Goal: Information Seeking & Learning: Learn about a topic

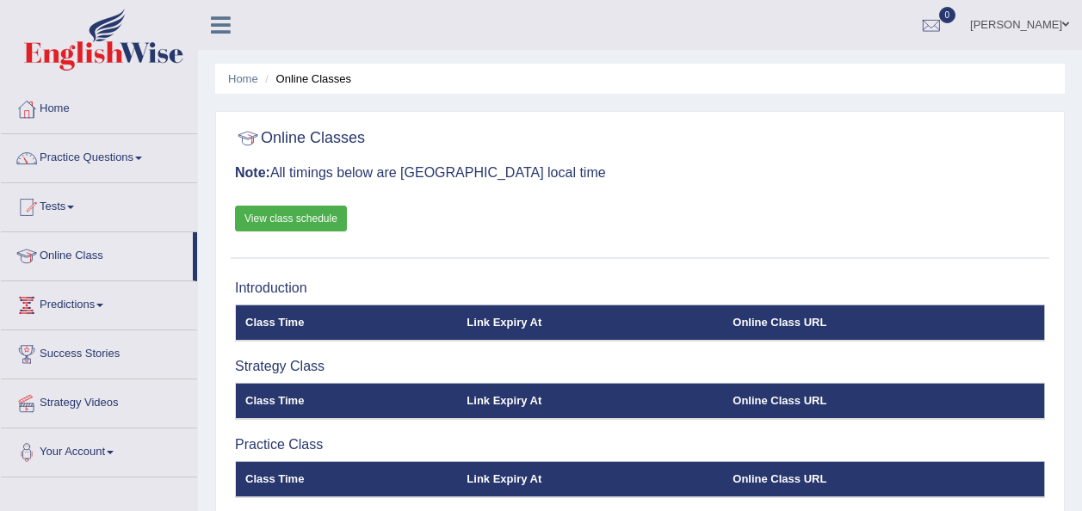
scroll to position [392, 0]
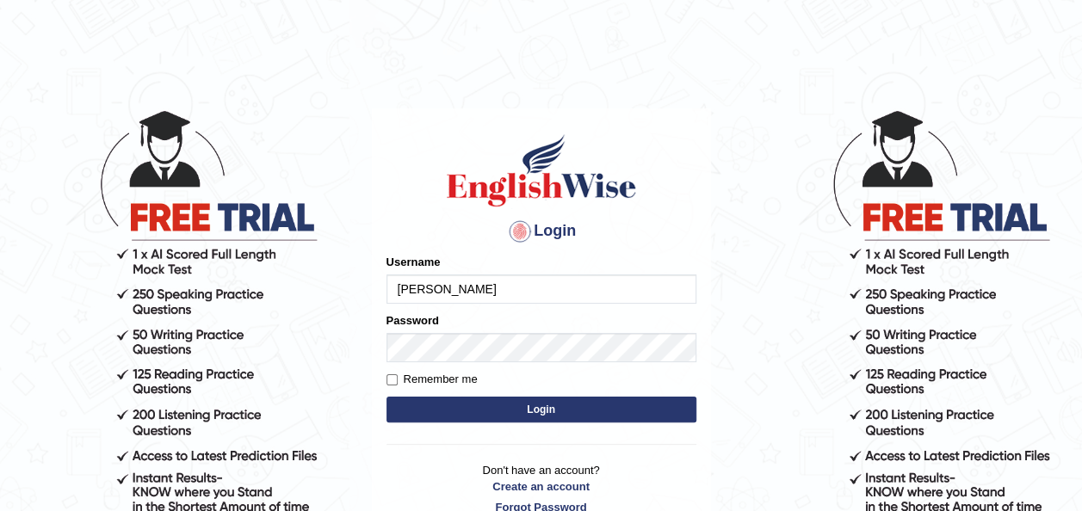
type input "sujeee"
click at [431, 362] on form "Please fix the following errors: Username [PERSON_NAME] Password Remember me Lo…" at bounding box center [541, 340] width 310 height 173
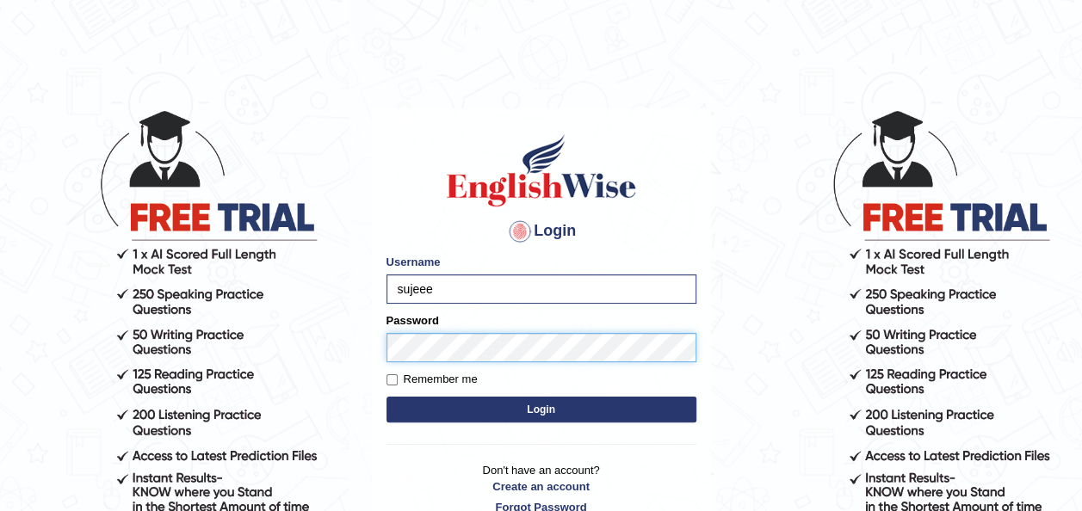
click at [386, 397] on button "Login" at bounding box center [541, 410] width 310 height 26
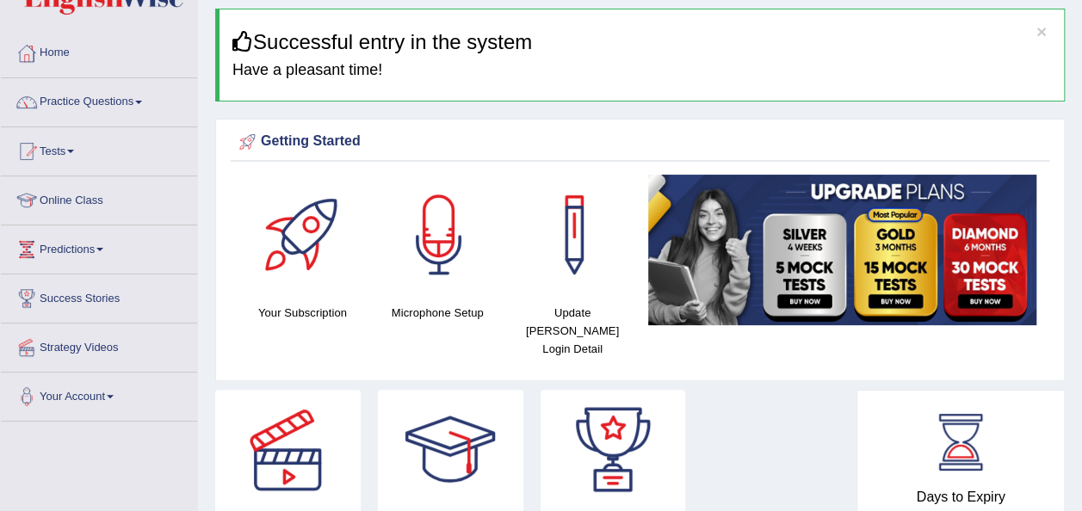
scroll to position [57, 0]
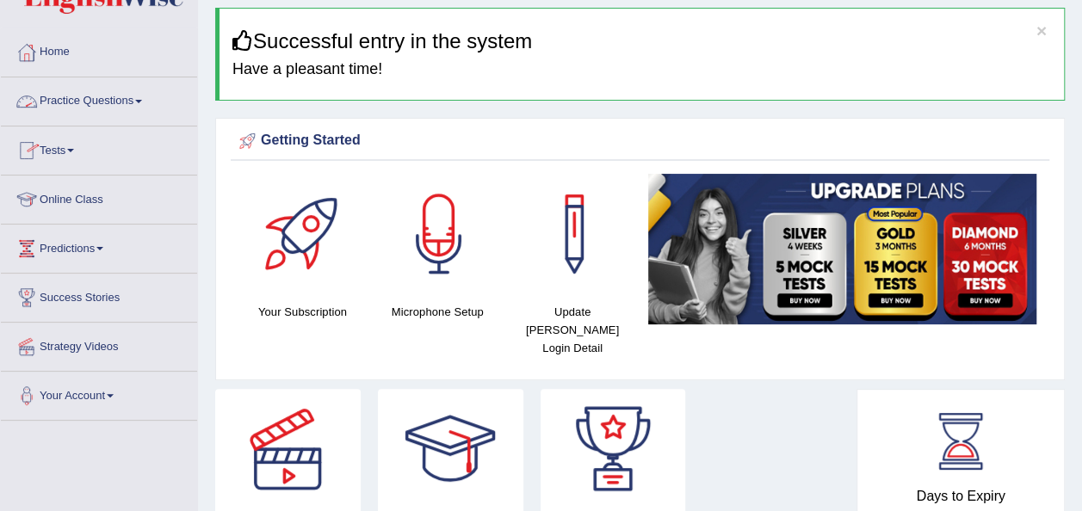
click at [102, 91] on link "Practice Questions" at bounding box center [99, 98] width 196 height 43
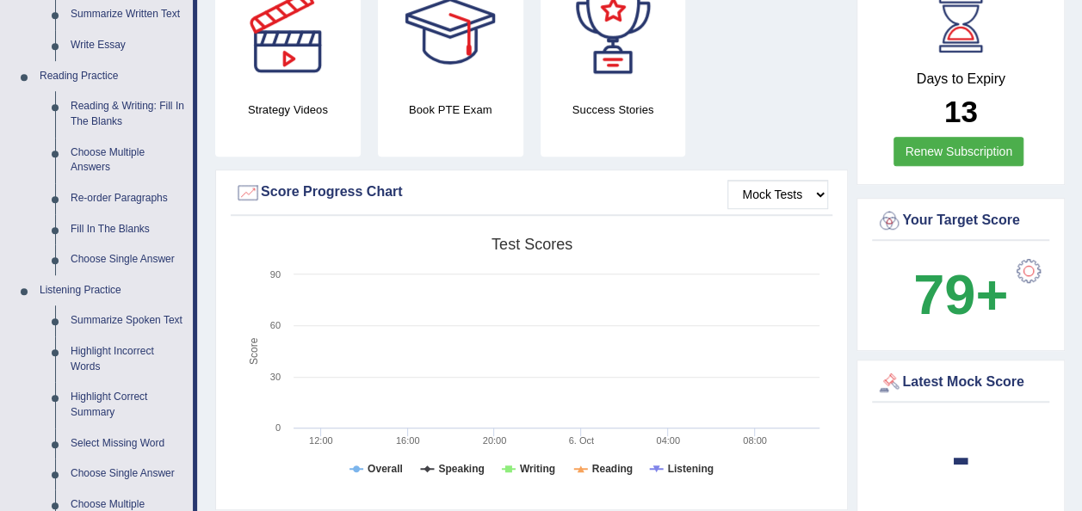
scroll to position [470, 0]
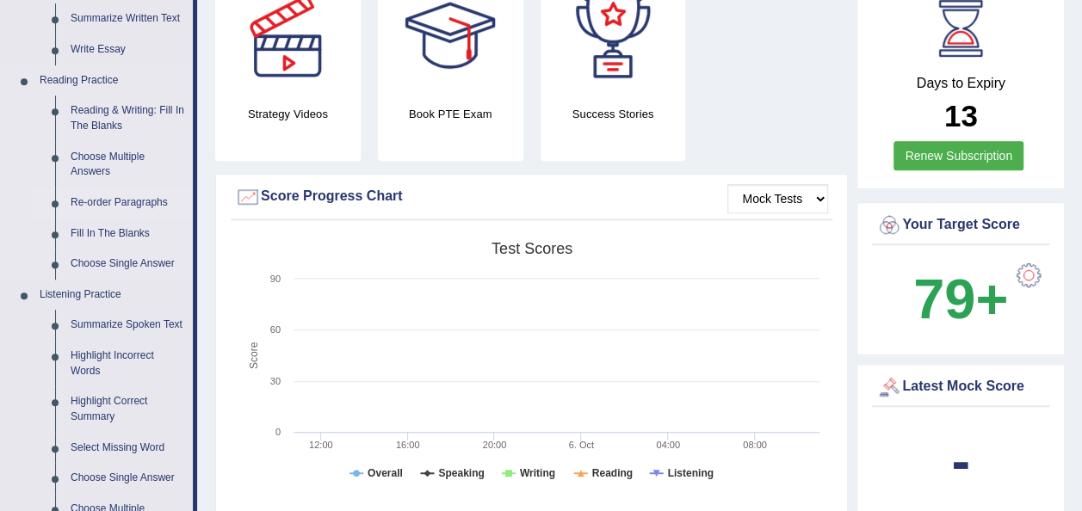
click at [100, 203] on link "Re-order Paragraphs" at bounding box center [128, 203] width 130 height 31
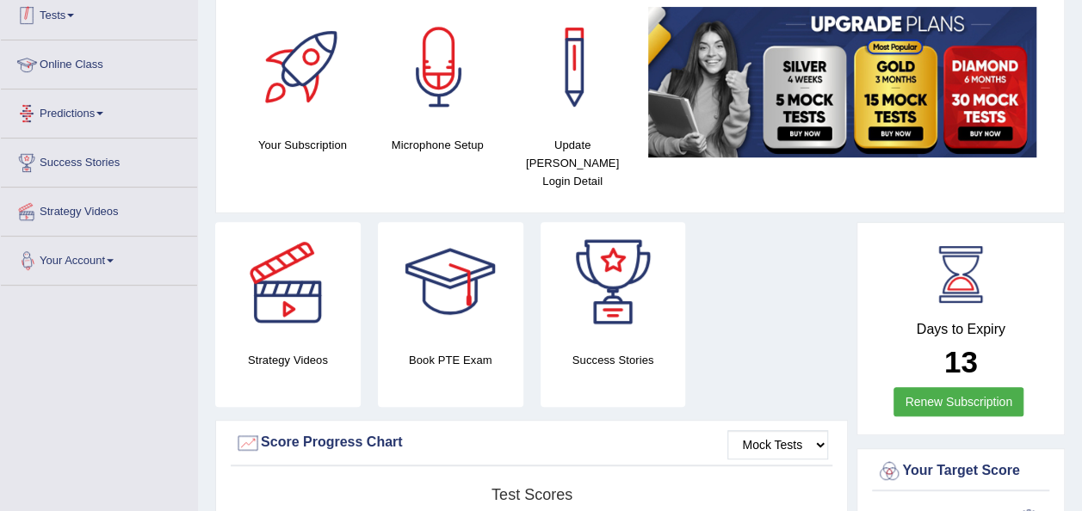
scroll to position [270, 0]
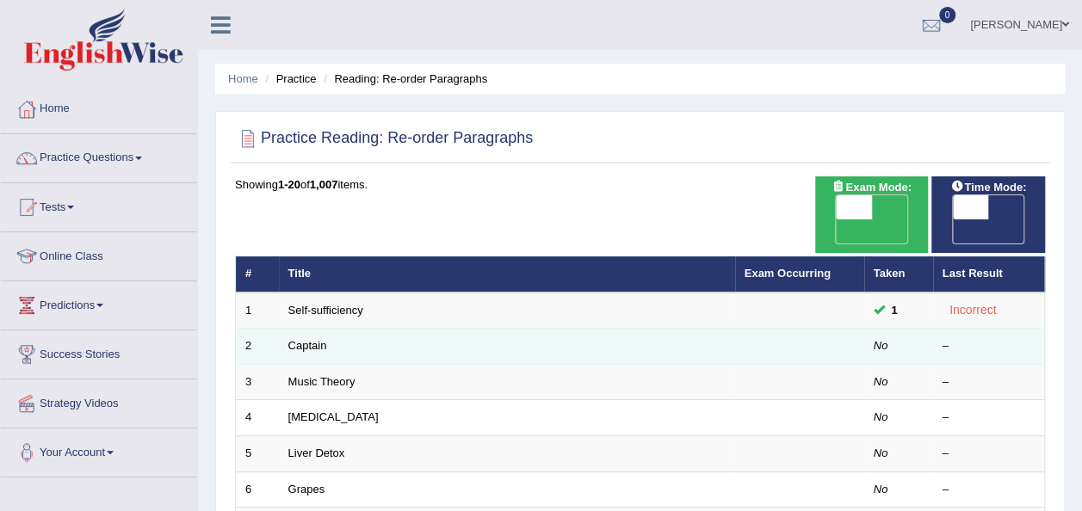
click at [327, 329] on td "Captain" at bounding box center [507, 347] width 456 height 36
click at [308, 339] on link "Captain" at bounding box center [307, 345] width 39 height 13
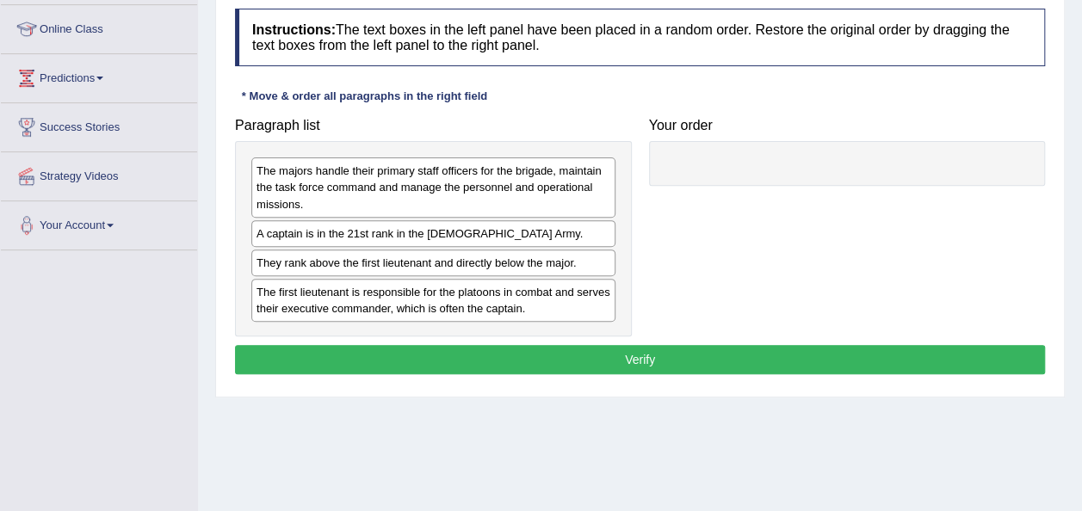
scroll to position [224, 0]
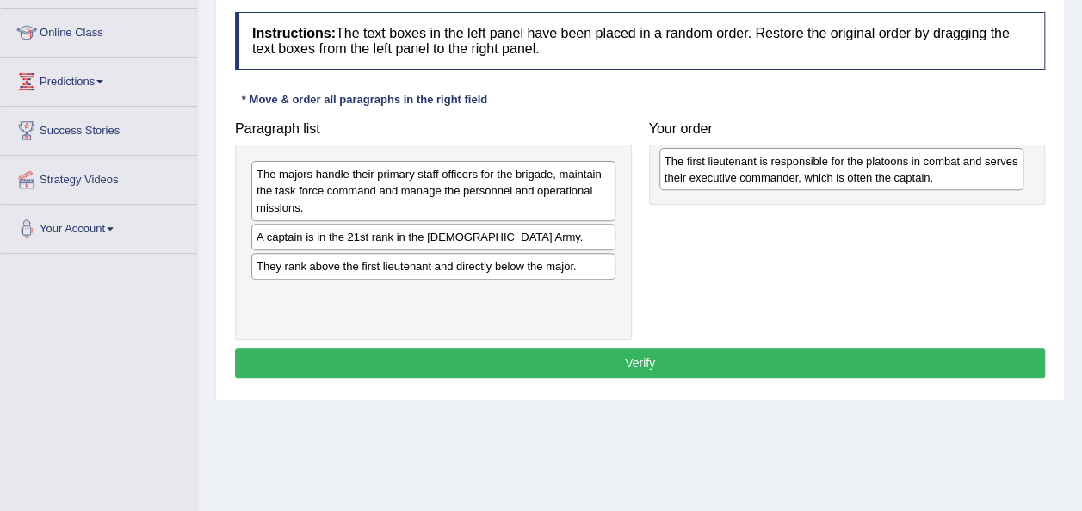
drag, startPoint x: 420, startPoint y: 298, endPoint x: 828, endPoint y: 165, distance: 429.0
click at [828, 165] on div "The first lieutenant is responsible for the platoons in combat and serves their…" at bounding box center [841, 169] width 364 height 43
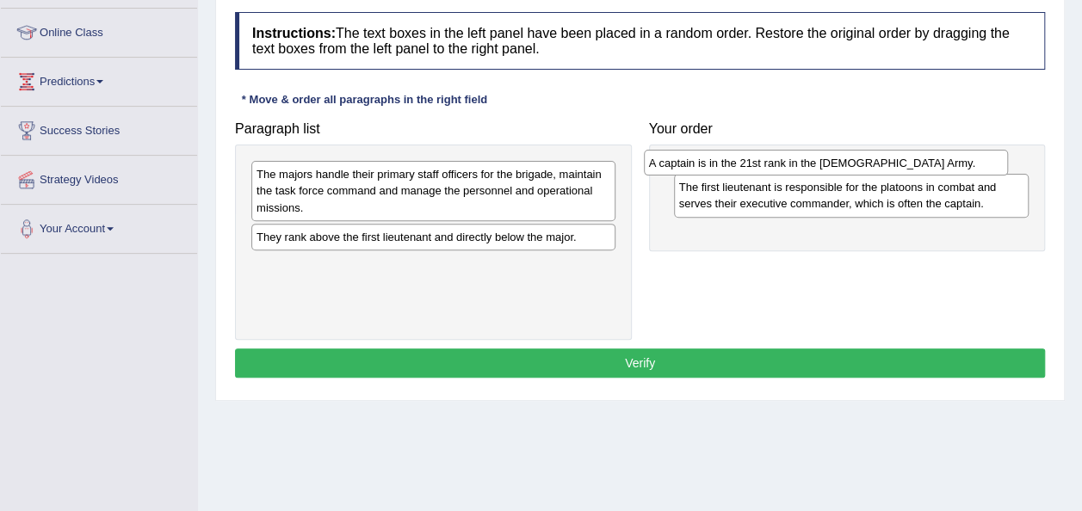
drag, startPoint x: 537, startPoint y: 244, endPoint x: 930, endPoint y: 171, distance: 399.3
click at [930, 171] on div "A captain is in the 21st rank in the US Army." at bounding box center [826, 163] width 364 height 26
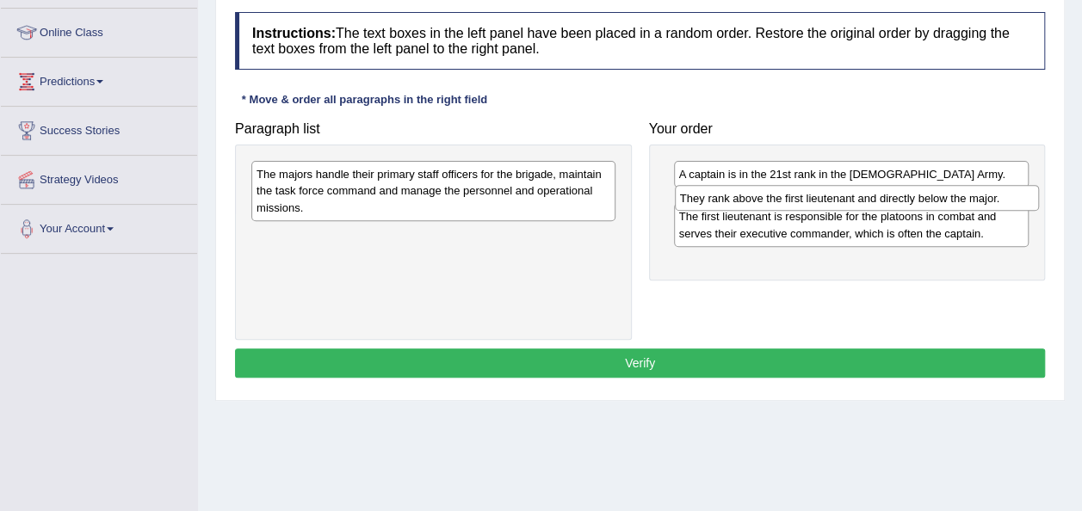
drag, startPoint x: 491, startPoint y: 243, endPoint x: 914, endPoint y: 205, distance: 425.2
click at [914, 205] on div "They rank above the first lieutenant and directly below the major." at bounding box center [857, 198] width 364 height 26
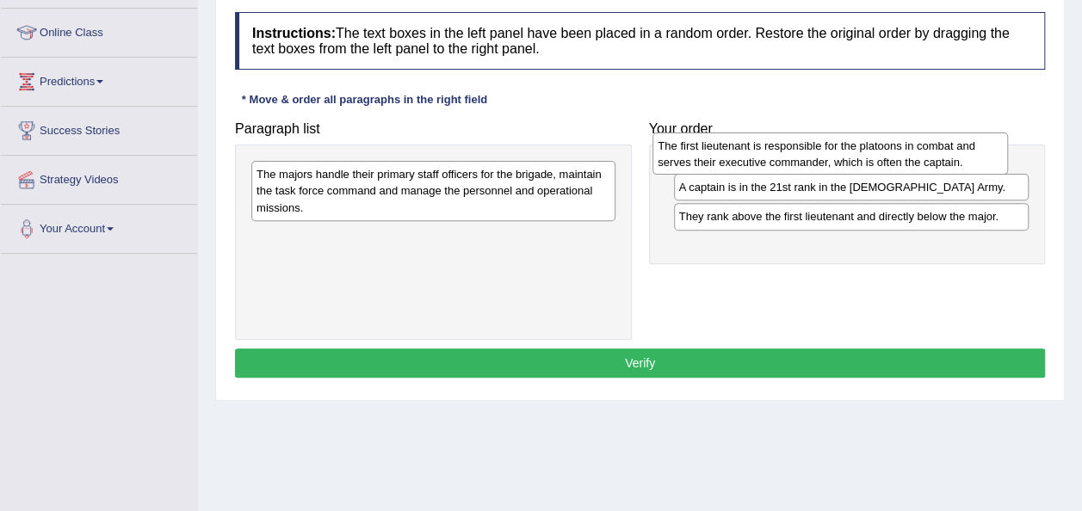
drag, startPoint x: 739, startPoint y: 244, endPoint x: 718, endPoint y: 158, distance: 88.5
click at [718, 158] on div "The first lieutenant is responsible for the platoons in combat and serves their…" at bounding box center [829, 154] width 355 height 43
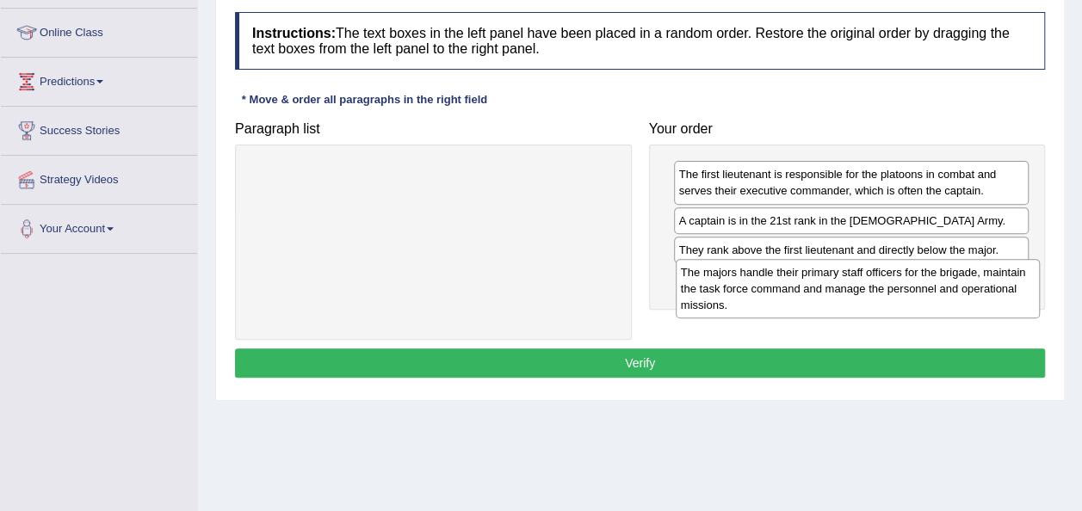
drag, startPoint x: 537, startPoint y: 208, endPoint x: 961, endPoint y: 306, distance: 435.5
click at [961, 306] on div "The majors handle their primary staff officers for the brigade, maintain the ta…" at bounding box center [858, 288] width 364 height 59
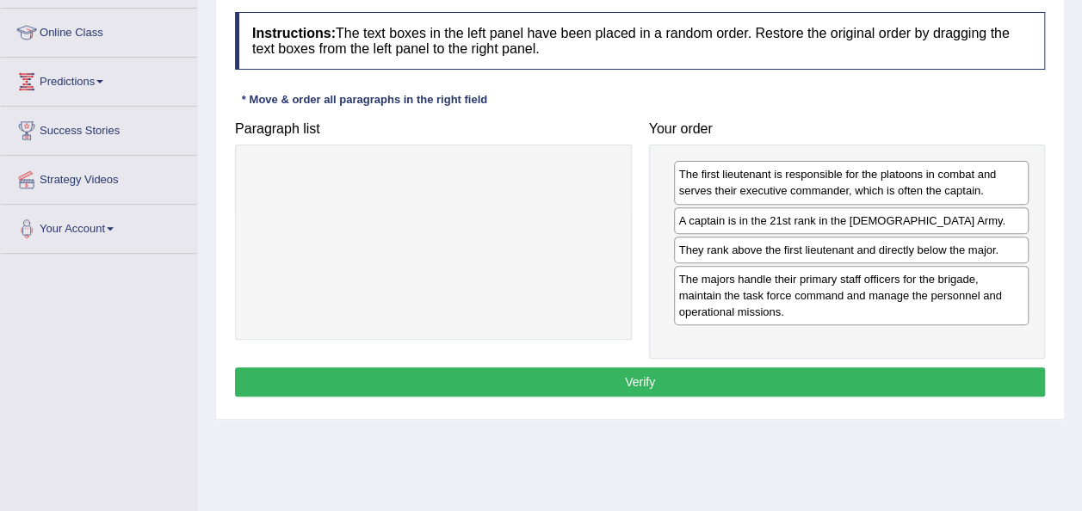
click at [724, 386] on button "Verify" at bounding box center [640, 382] width 810 height 29
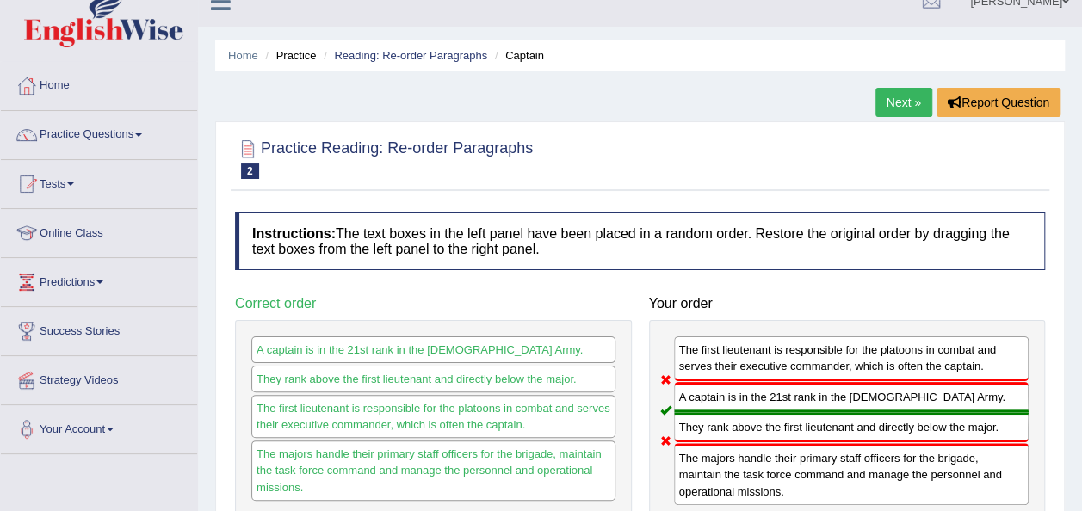
scroll to position [10, 0]
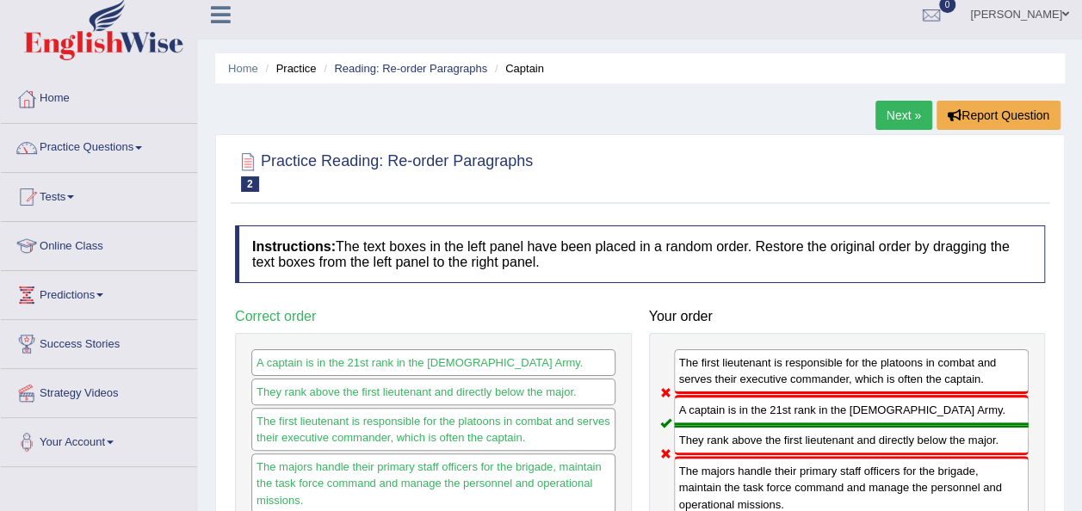
click at [897, 108] on link "Next »" at bounding box center [903, 115] width 57 height 29
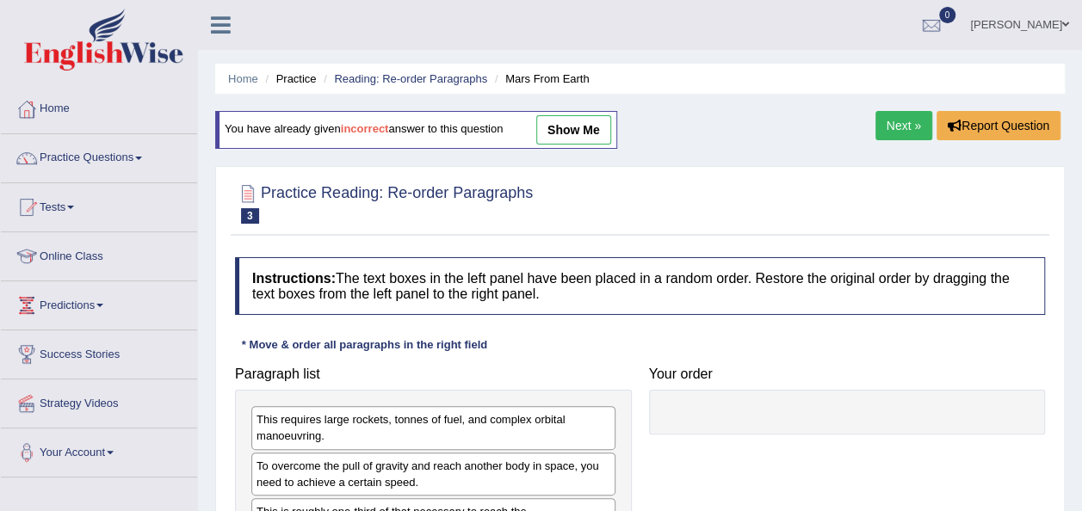
click at [901, 132] on link "Next »" at bounding box center [903, 125] width 57 height 29
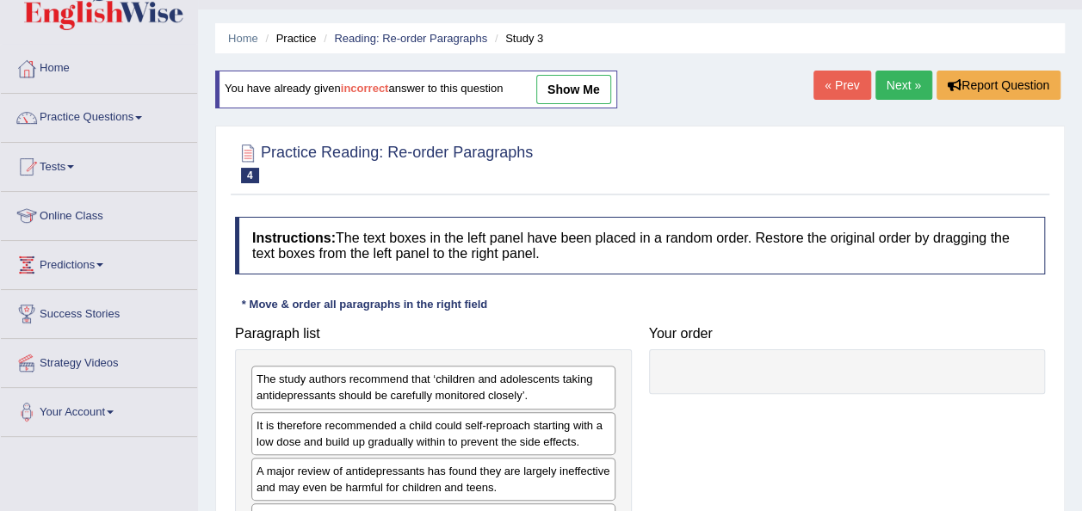
scroll to position [40, 0]
click at [916, 86] on link "Next »" at bounding box center [903, 85] width 57 height 29
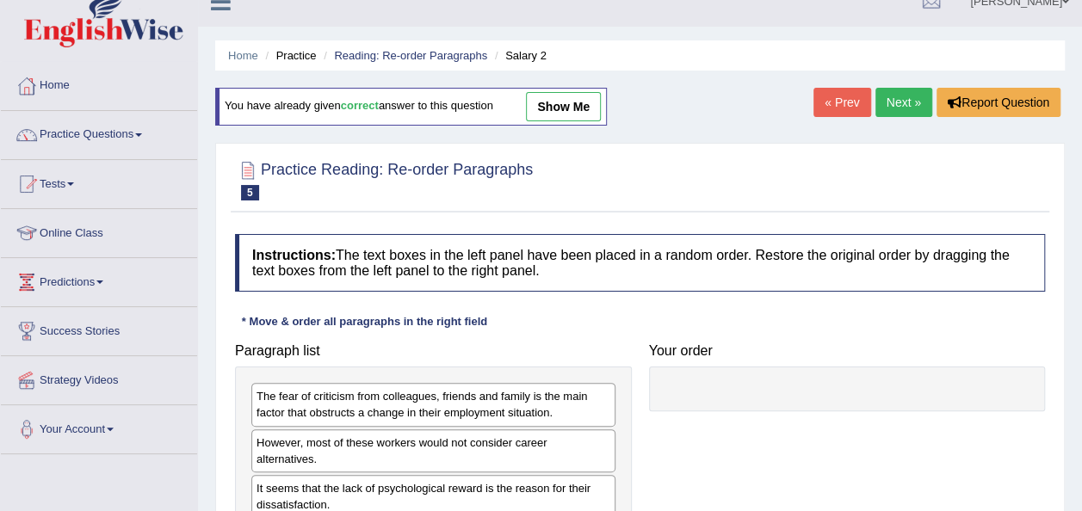
scroll to position [22, 0]
click at [895, 111] on link "Next »" at bounding box center [903, 103] width 57 height 29
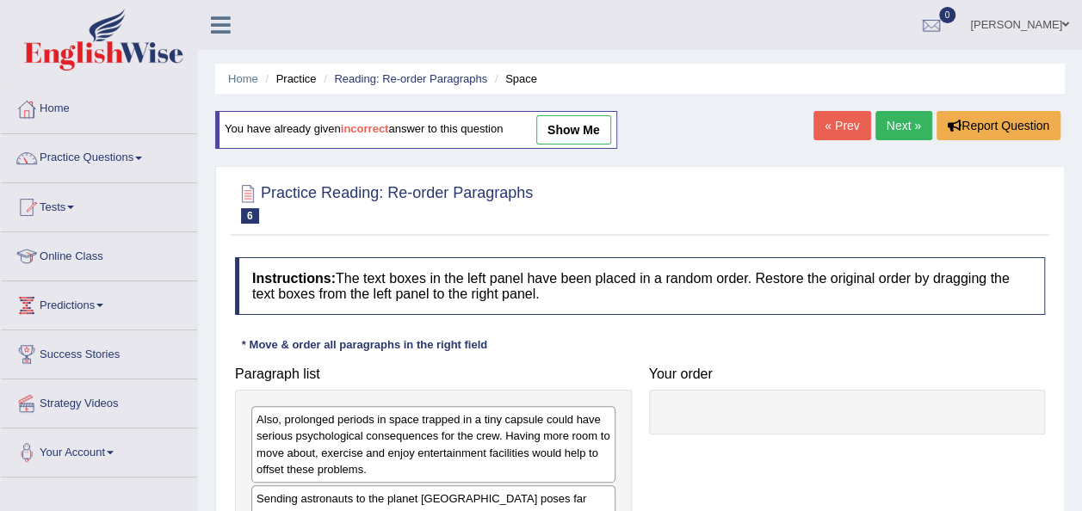
click at [904, 127] on link "Next »" at bounding box center [903, 125] width 57 height 29
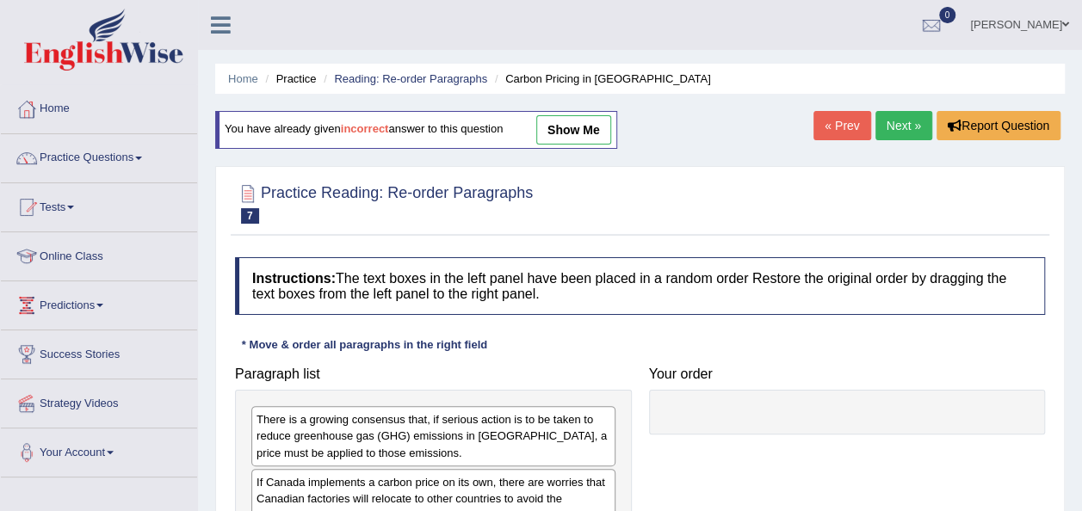
click at [904, 127] on link "Next »" at bounding box center [903, 125] width 57 height 29
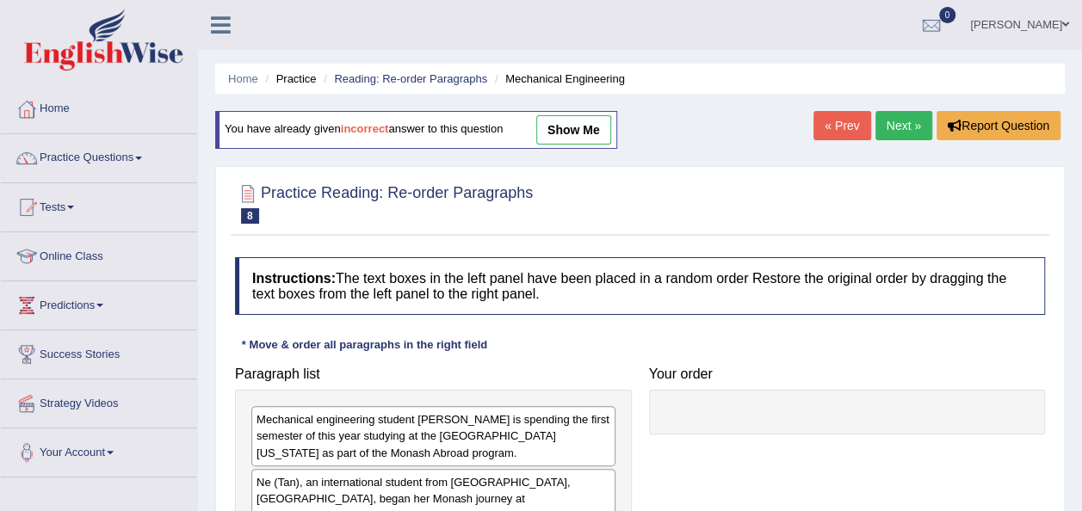
drag, startPoint x: 0, startPoint y: 0, endPoint x: 904, endPoint y: 127, distance: 912.6
click at [904, 127] on link "Next »" at bounding box center [903, 125] width 57 height 29
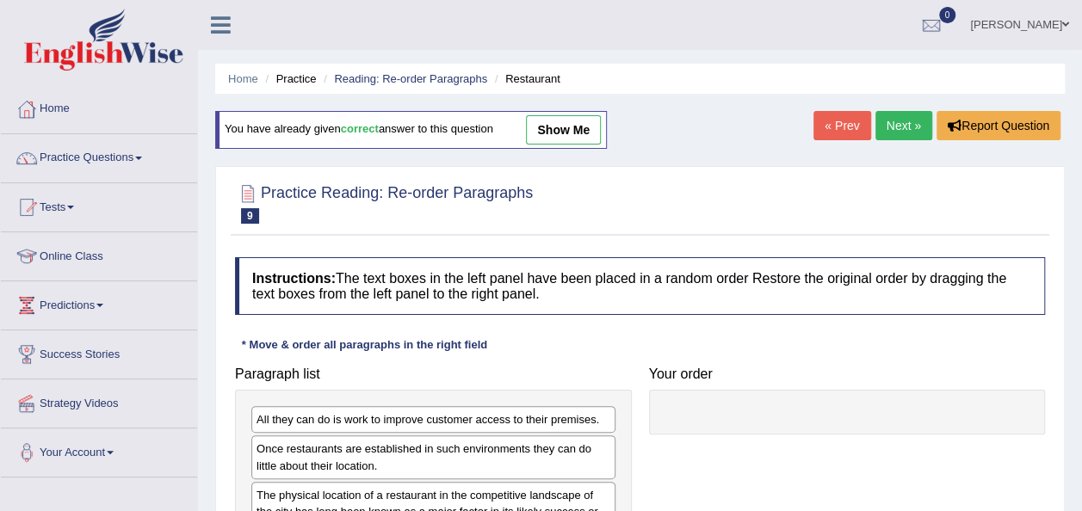
click at [897, 129] on link "Next »" at bounding box center [903, 125] width 57 height 29
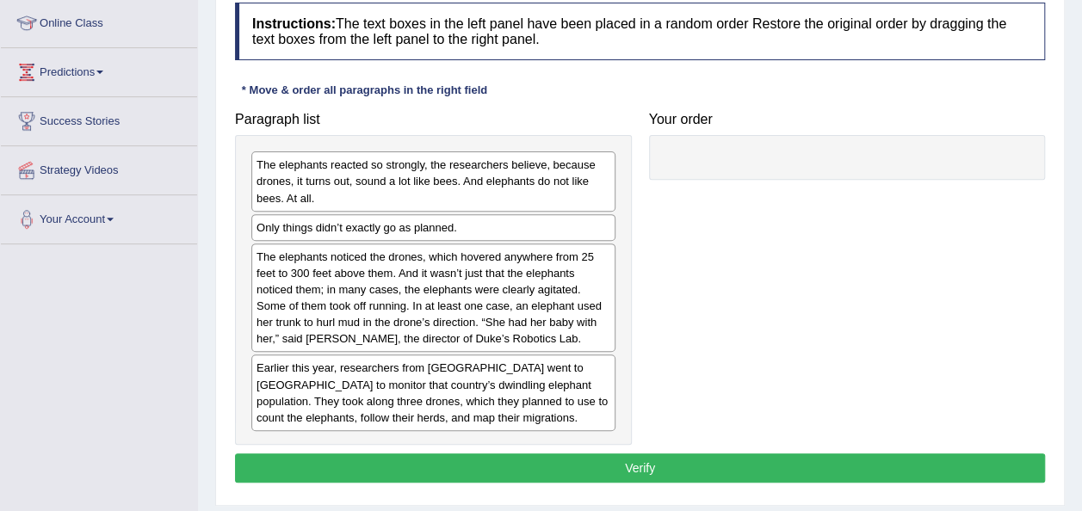
scroll to position [226, 0]
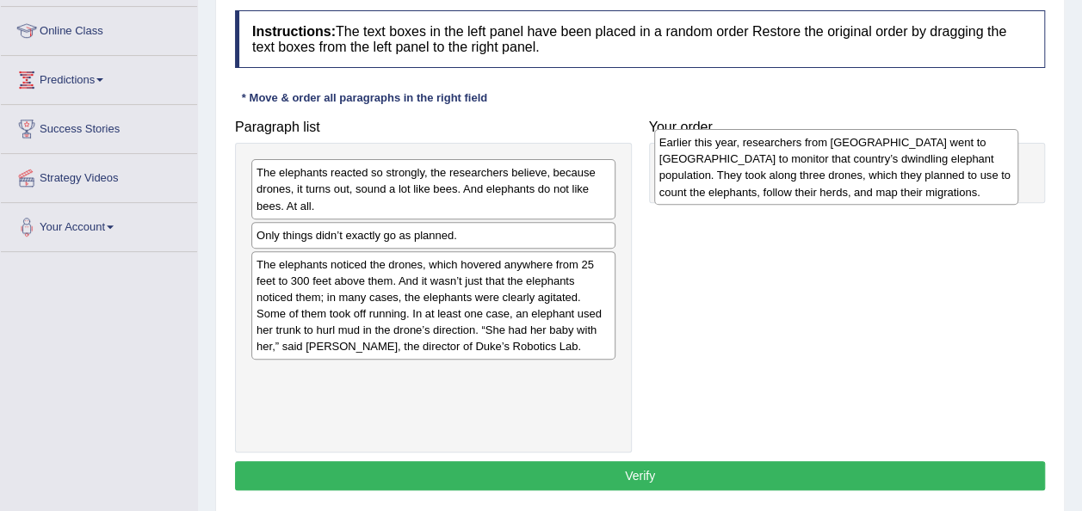
drag, startPoint x: 515, startPoint y: 414, endPoint x: 918, endPoint y: 182, distance: 464.6
click at [918, 182] on div "Earlier this year, researchers from Duke University went to Gabon to monitor th…" at bounding box center [836, 167] width 364 height 76
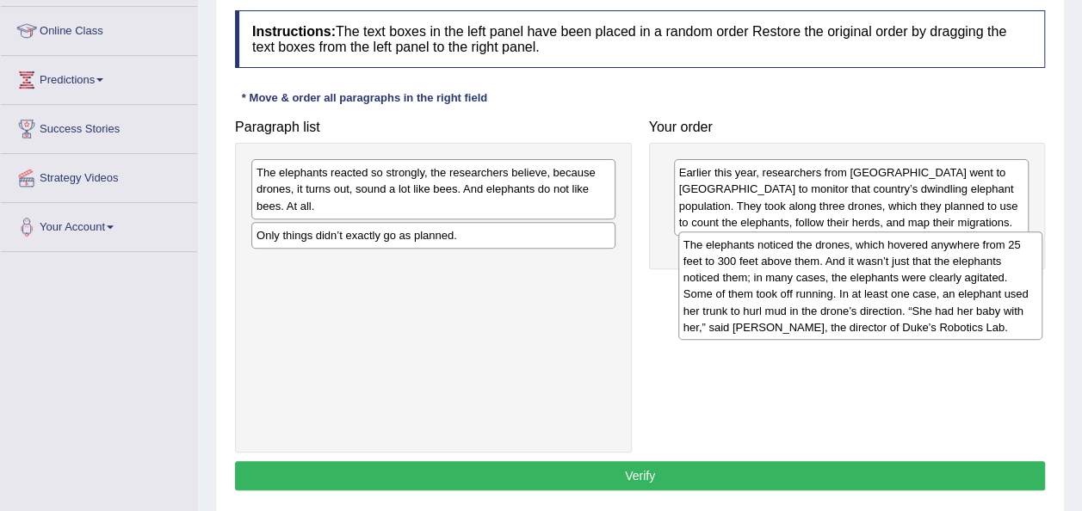
drag, startPoint x: 561, startPoint y: 304, endPoint x: 988, endPoint y: 286, distance: 427.3
click at [988, 286] on div "The elephants noticed the drones, which hovered anywhere from 25 feet to 300 fe…" at bounding box center [860, 286] width 364 height 108
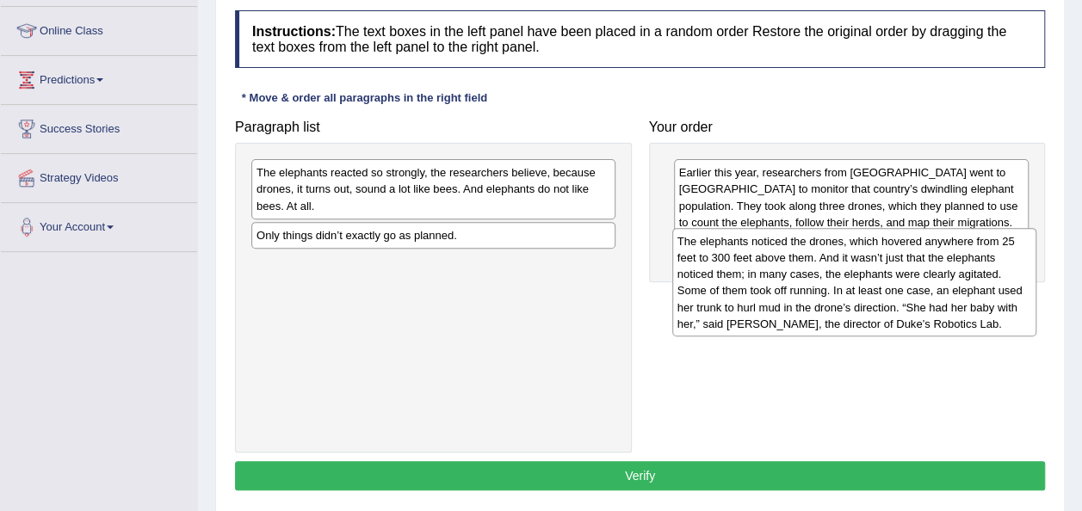
drag, startPoint x: 569, startPoint y: 296, endPoint x: 990, endPoint y: 275, distance: 421.4
click at [990, 275] on div "The elephants noticed the drones, which hovered anywhere from 25 feet to 300 fe…" at bounding box center [854, 282] width 364 height 108
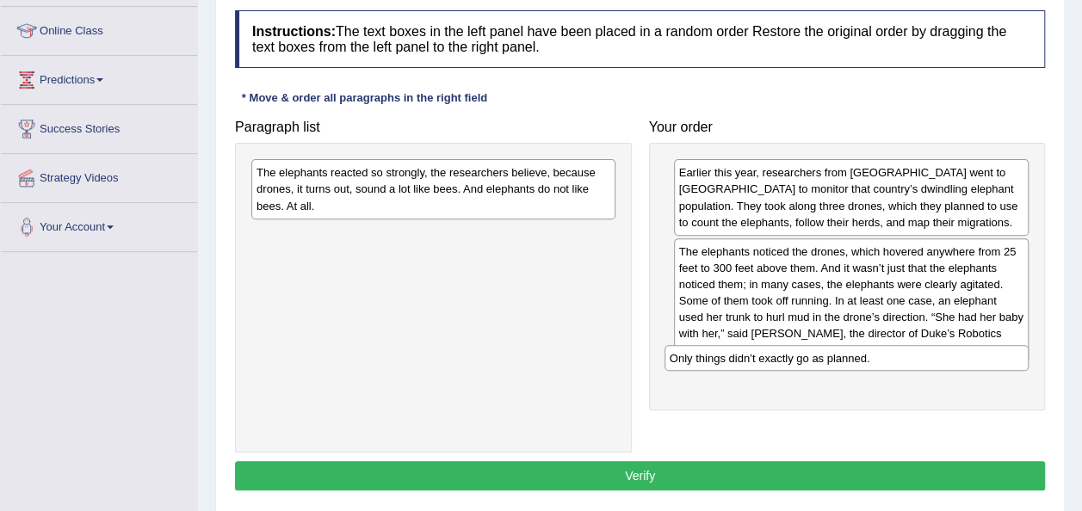
drag, startPoint x: 479, startPoint y: 238, endPoint x: 892, endPoint y: 362, distance: 431.3
click at [892, 362] on div "Only things didn’t exactly go as planned." at bounding box center [846, 358] width 364 height 26
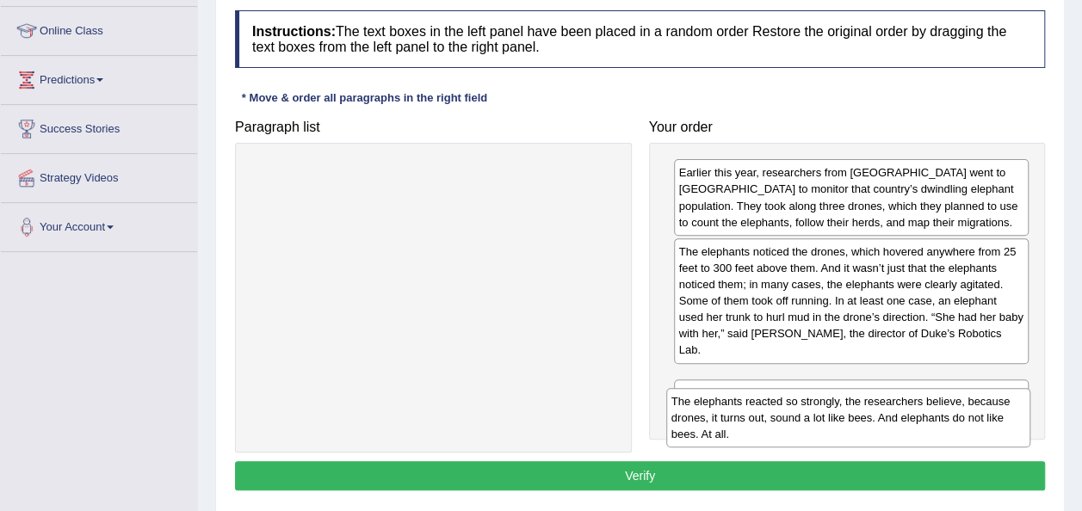
drag, startPoint x: 385, startPoint y: 198, endPoint x: 800, endPoint y: 427, distance: 473.9
click at [800, 427] on div "The elephants reacted so strongly, the researchers believe, because drones, it …" at bounding box center [848, 417] width 364 height 59
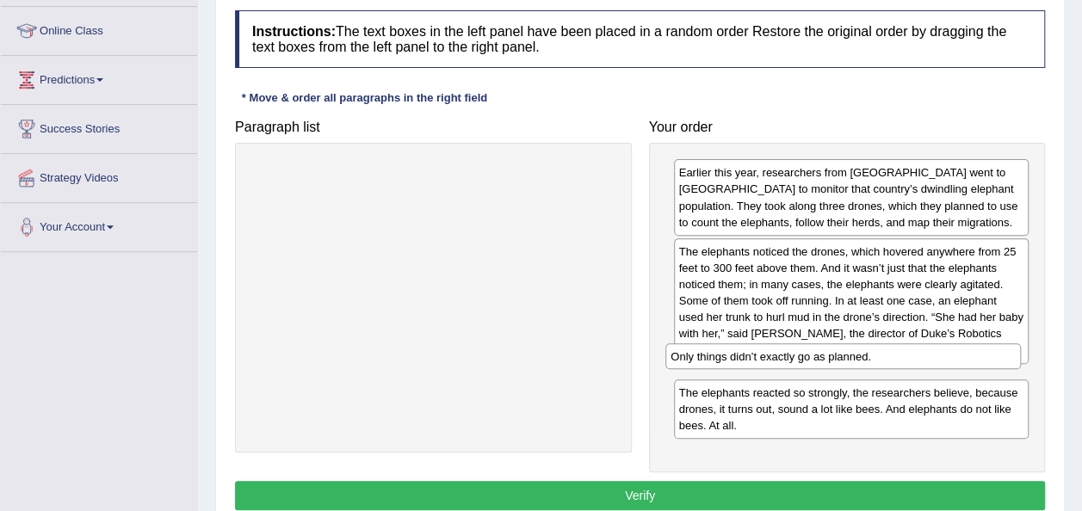
drag, startPoint x: 800, startPoint y: 427, endPoint x: 792, endPoint y: 360, distance: 67.6
click at [792, 360] on div "Only things didn’t exactly go as planned." at bounding box center [842, 356] width 355 height 26
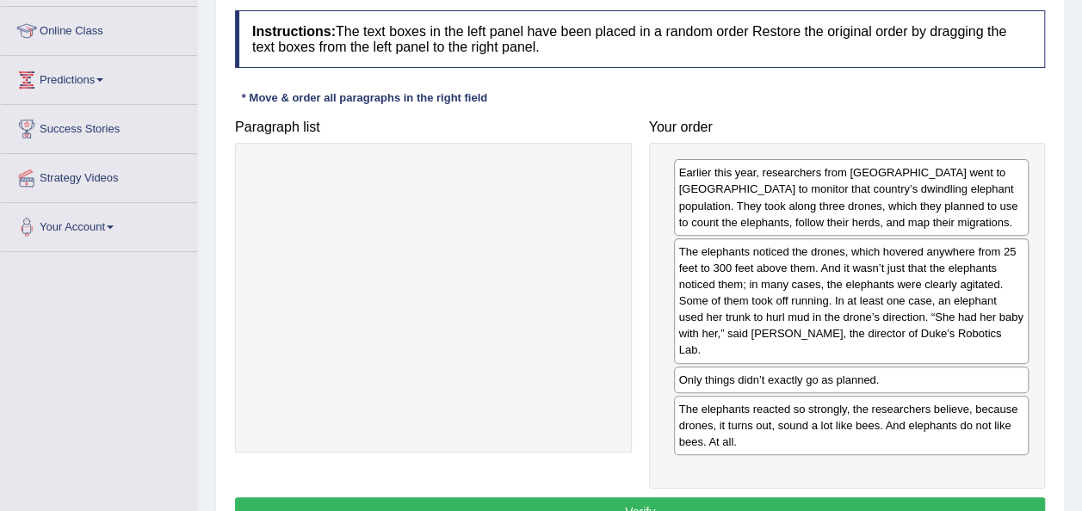
click at [659, 498] on button "Verify" at bounding box center [640, 512] width 810 height 29
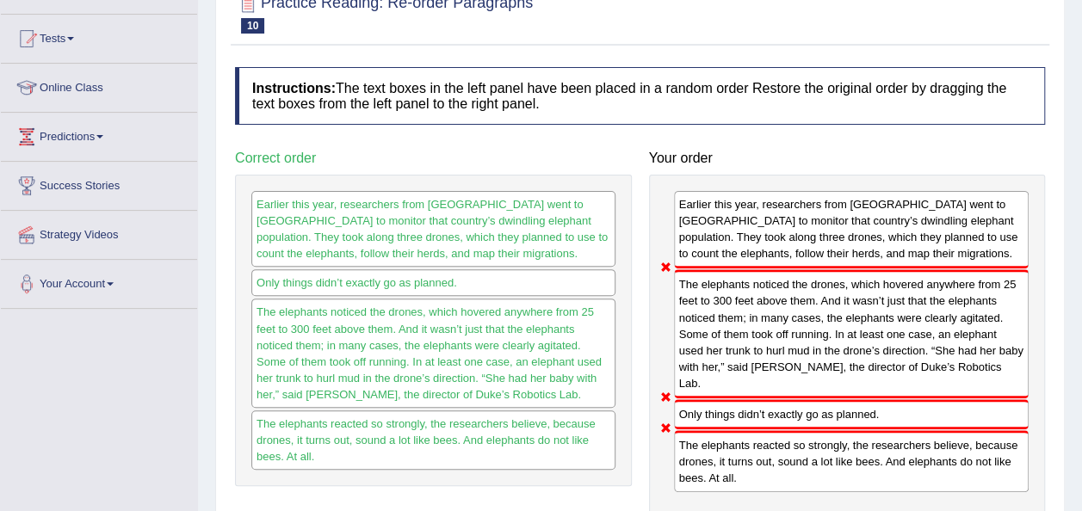
scroll to position [0, 0]
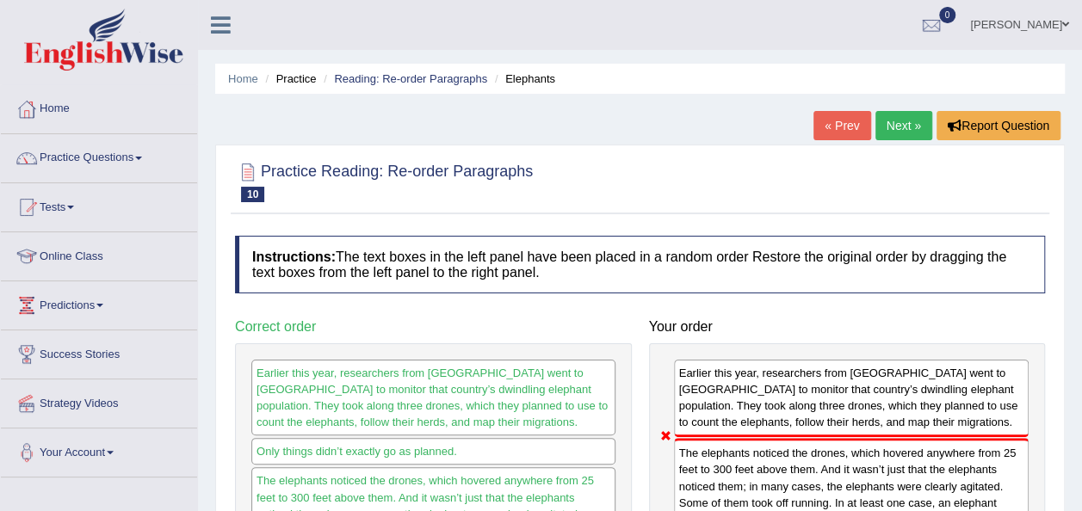
click at [921, 127] on link "Next »" at bounding box center [903, 125] width 57 height 29
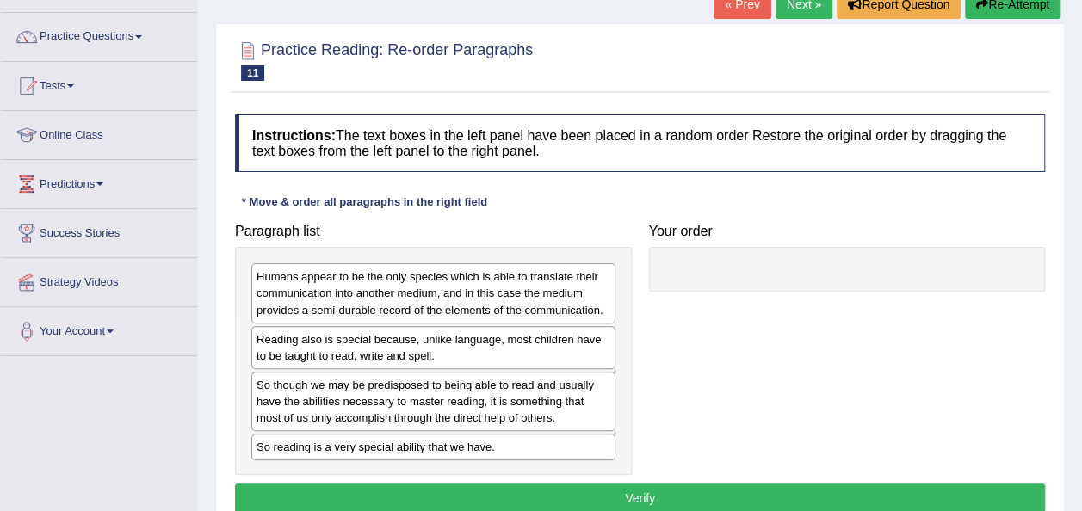
scroll to position [134, 0]
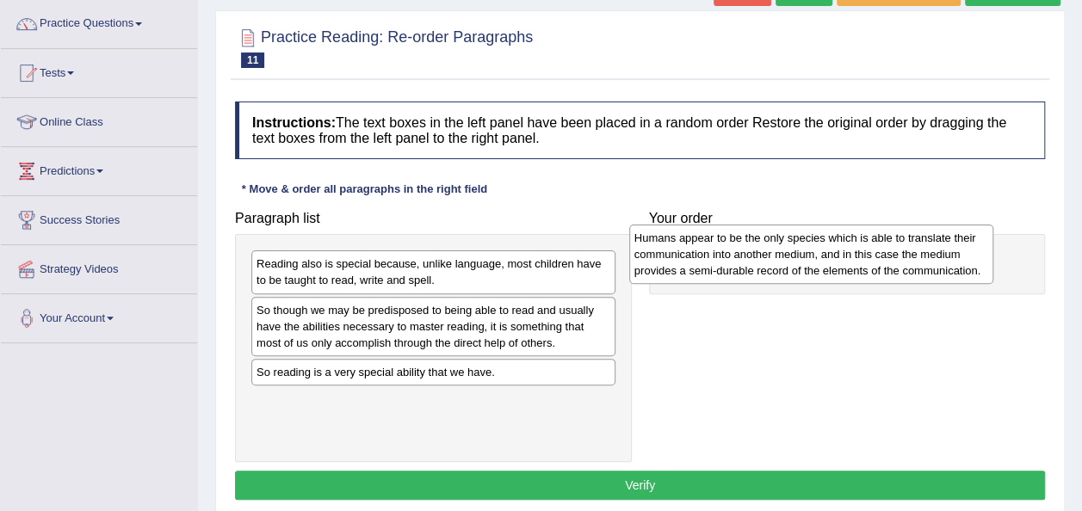
drag, startPoint x: 451, startPoint y: 290, endPoint x: 829, endPoint y: 264, distance: 378.7
click at [829, 264] on div "Humans appear to be the only species which is able to translate their communica…" at bounding box center [811, 254] width 364 height 59
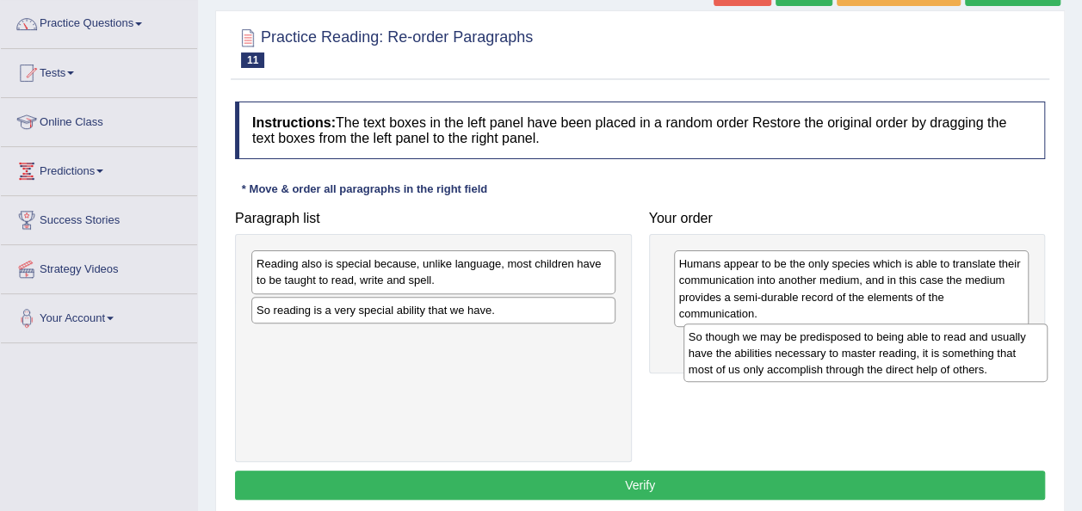
drag, startPoint x: 504, startPoint y: 337, endPoint x: 936, endPoint y: 365, distance: 433.0
click at [936, 365] on div "So though we may be predisposed to being able to read and usually have the abil…" at bounding box center [865, 353] width 364 height 59
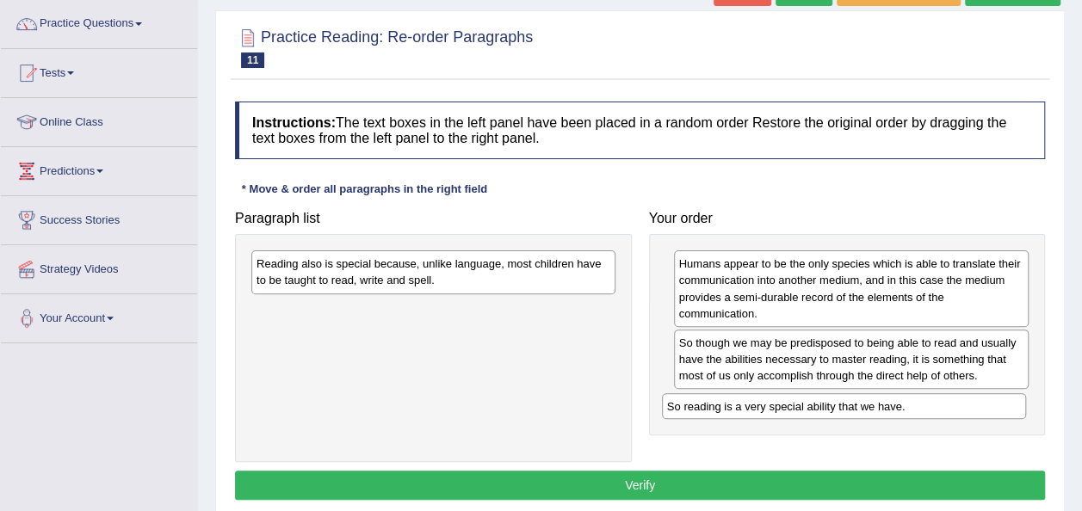
drag, startPoint x: 524, startPoint y: 306, endPoint x: 935, endPoint y: 402, distance: 421.7
click at [935, 402] on div "So reading is a very special ability that we have." at bounding box center [844, 406] width 364 height 26
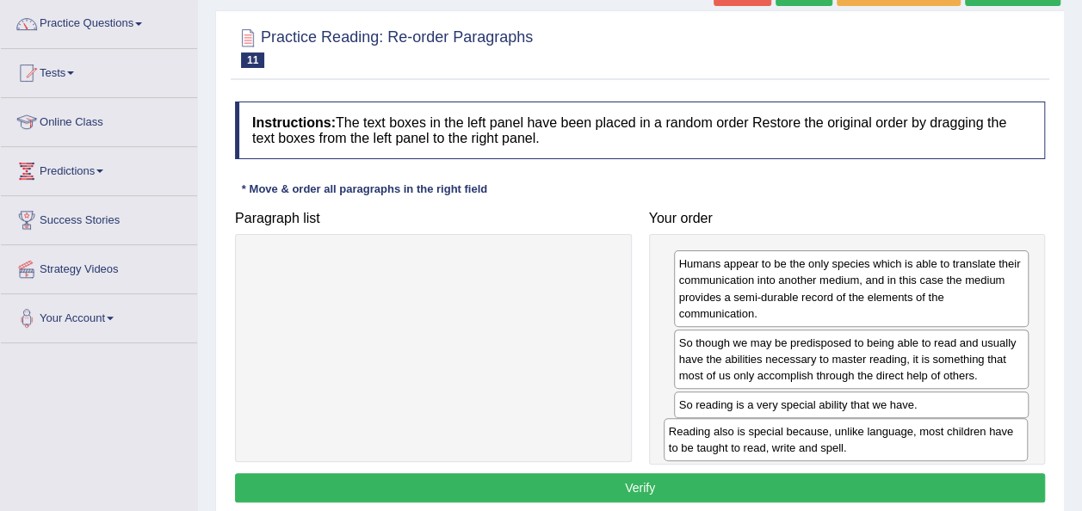
drag, startPoint x: 484, startPoint y: 264, endPoint x: 896, endPoint y: 432, distance: 445.1
click at [896, 432] on div "Reading also is special because, unlike language, most children have to be taug…" at bounding box center [846, 439] width 364 height 43
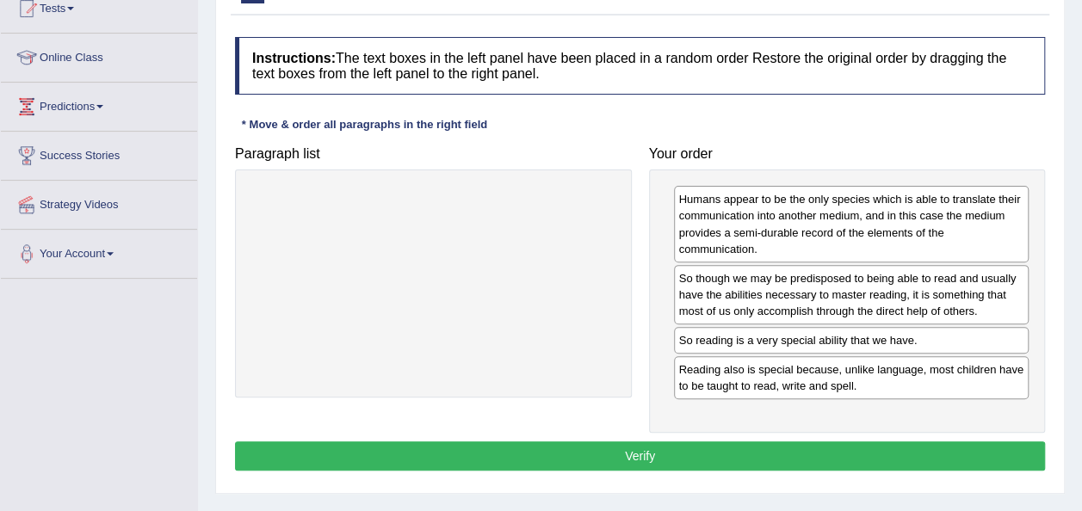
scroll to position [200, 0]
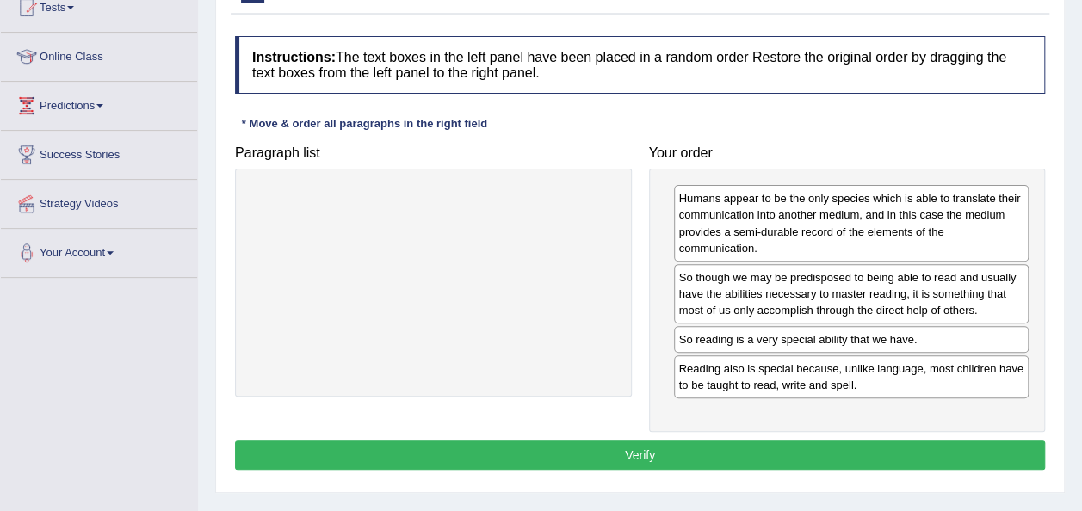
click at [652, 458] on button "Verify" at bounding box center [640, 455] width 810 height 29
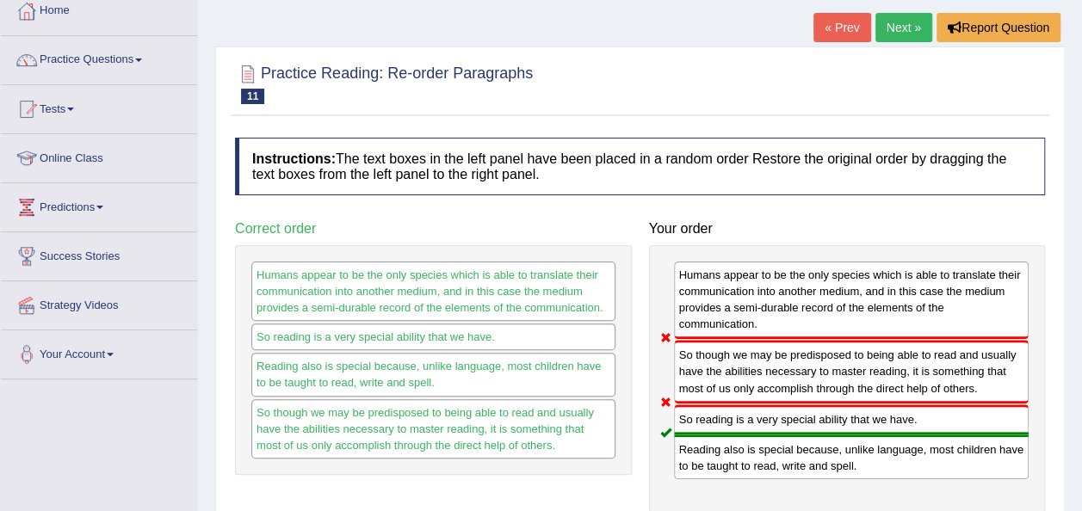
scroll to position [93, 0]
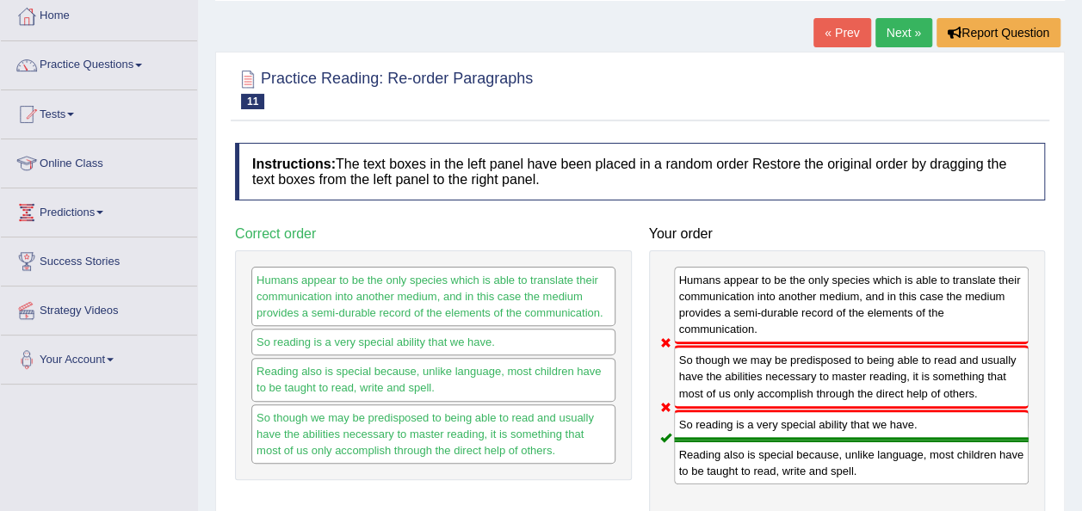
click at [888, 24] on link "Next »" at bounding box center [903, 32] width 57 height 29
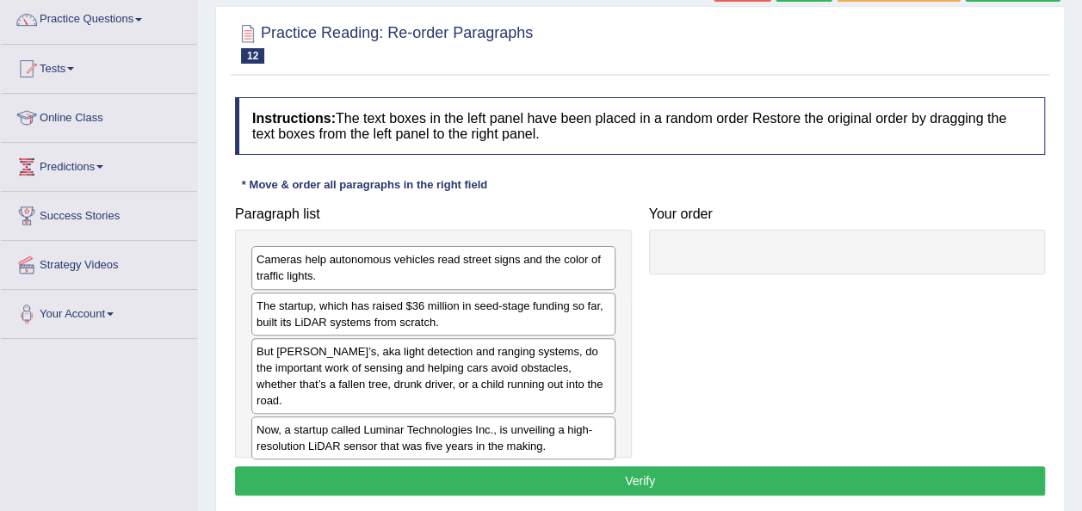
scroll to position [141, 0]
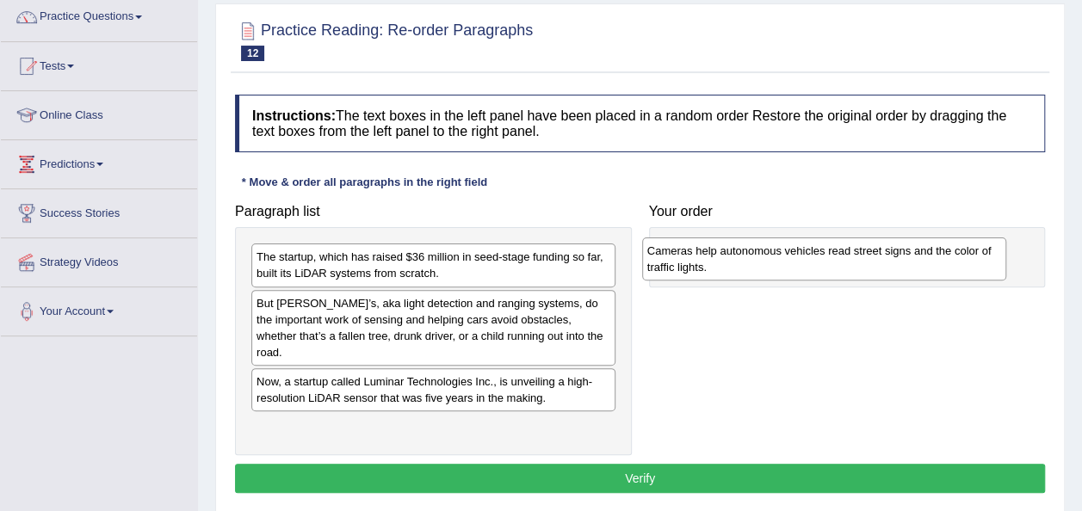
drag, startPoint x: 526, startPoint y: 263, endPoint x: 917, endPoint y: 256, distance: 390.8
click at [917, 256] on div "Cameras help autonomous vehicles read street signs and the color of traffic lig…" at bounding box center [824, 259] width 364 height 43
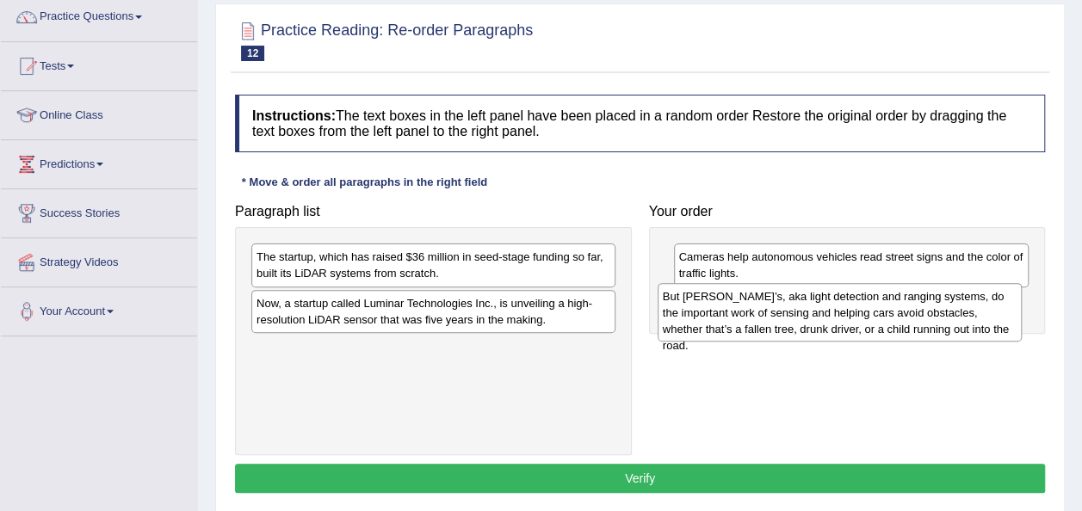
drag, startPoint x: 413, startPoint y: 327, endPoint x: 819, endPoint y: 321, distance: 406.3
click at [819, 321] on div "But [PERSON_NAME]’s, aka light detection and ranging systems, do the important …" at bounding box center [840, 312] width 364 height 59
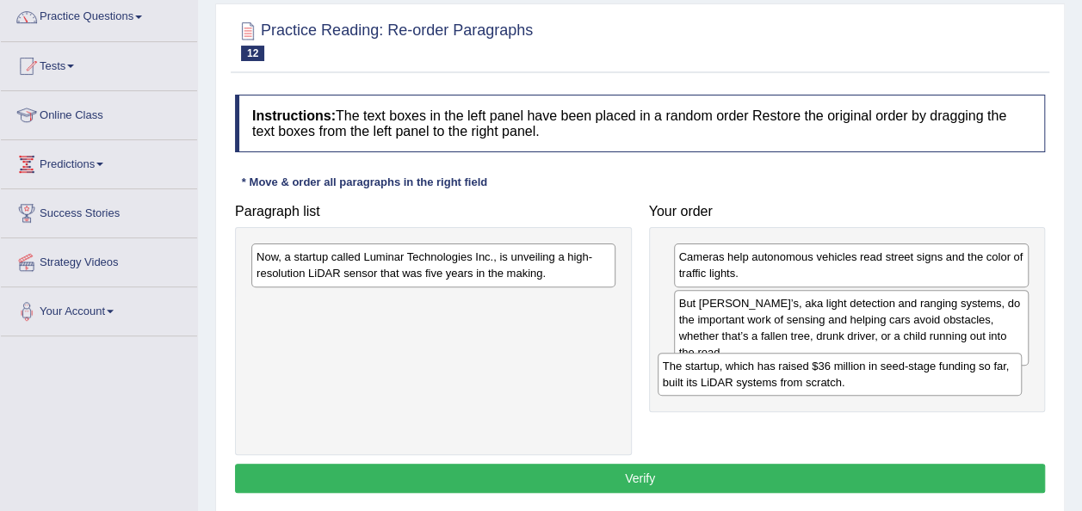
drag, startPoint x: 559, startPoint y: 267, endPoint x: 966, endPoint y: 376, distance: 420.7
click at [966, 376] on div "The startup, which has raised $36 million in seed-stage funding so far, built i…" at bounding box center [840, 374] width 364 height 43
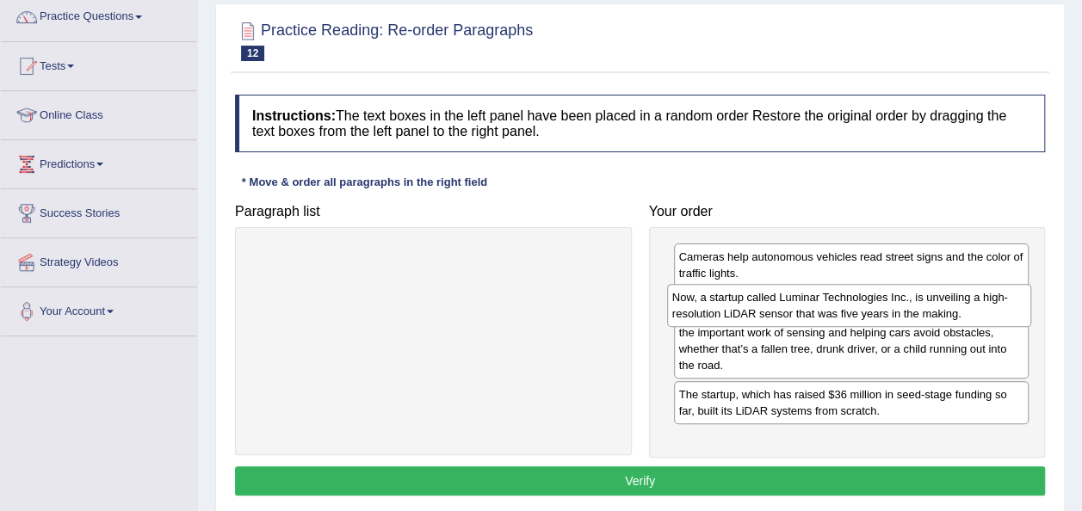
drag, startPoint x: 572, startPoint y: 275, endPoint x: 988, endPoint y: 315, distance: 417.7
click at [988, 315] on div "Now, a startup called Luminar Technologies Inc., is unveiling a high-resolution…" at bounding box center [849, 305] width 364 height 43
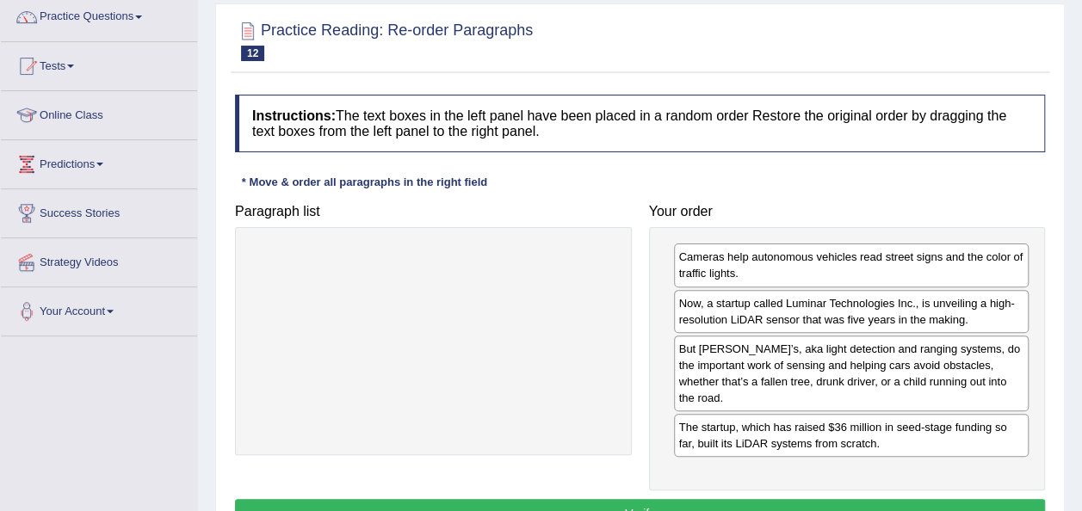
click at [645, 499] on button "Verify" at bounding box center [640, 513] width 810 height 29
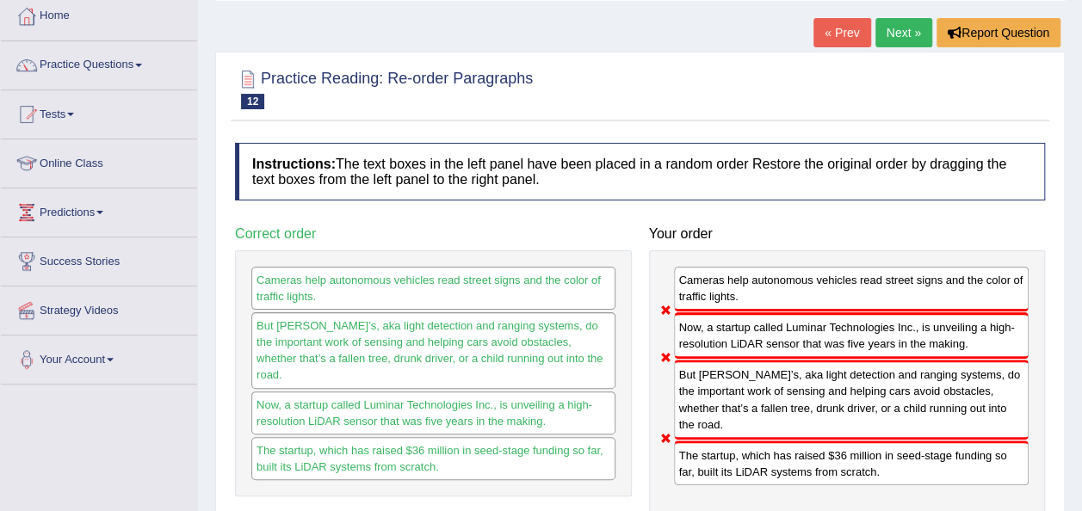
scroll to position [90, 0]
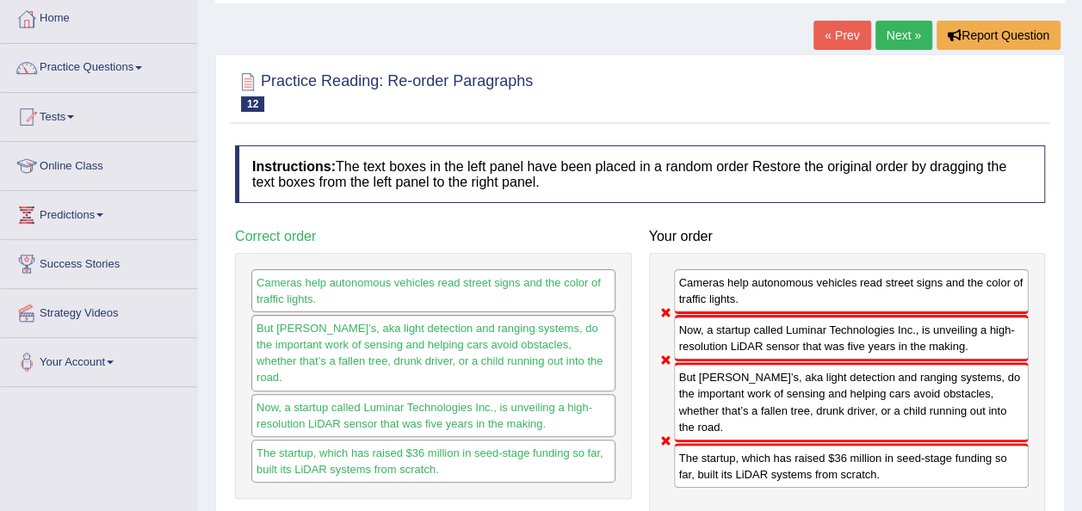
click at [892, 36] on link "Next »" at bounding box center [903, 35] width 57 height 29
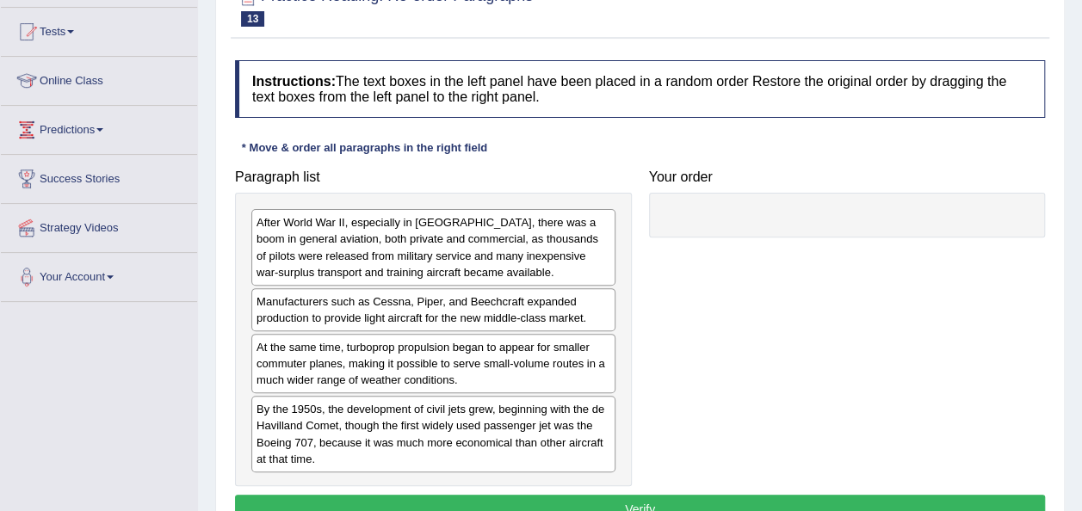
scroll to position [176, 0]
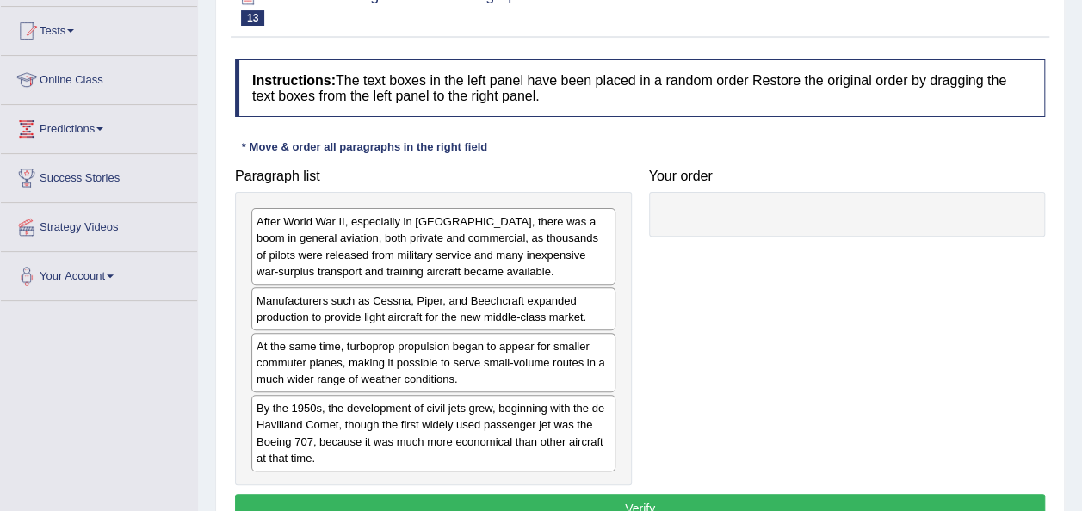
click at [751, 307] on div "Paragraph list After World War II, especially in North America, there was a boo…" at bounding box center [639, 322] width 827 height 325
click at [754, 309] on div "Paragraph list After World War II, especially in North America, there was a boo…" at bounding box center [639, 322] width 827 height 325
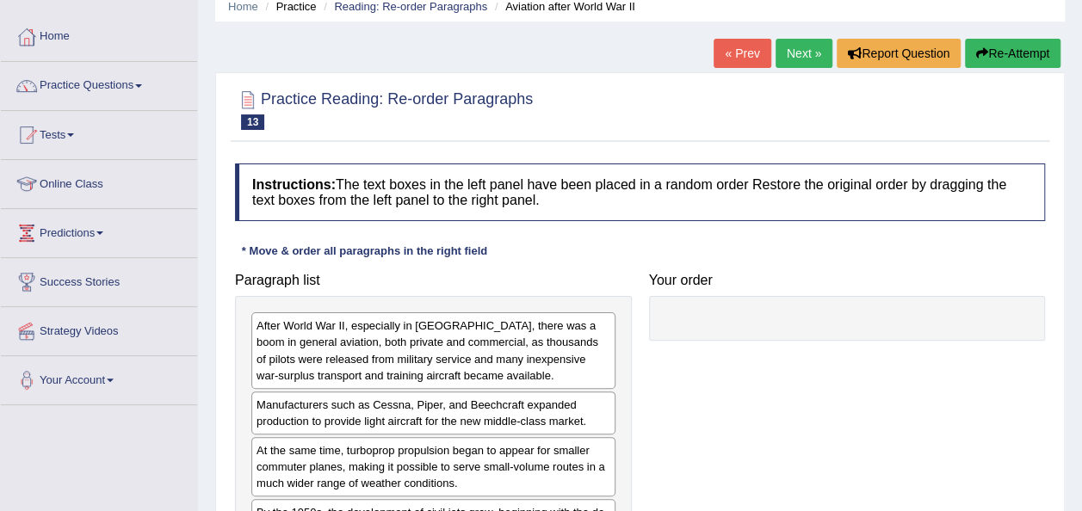
scroll to position [49, 0]
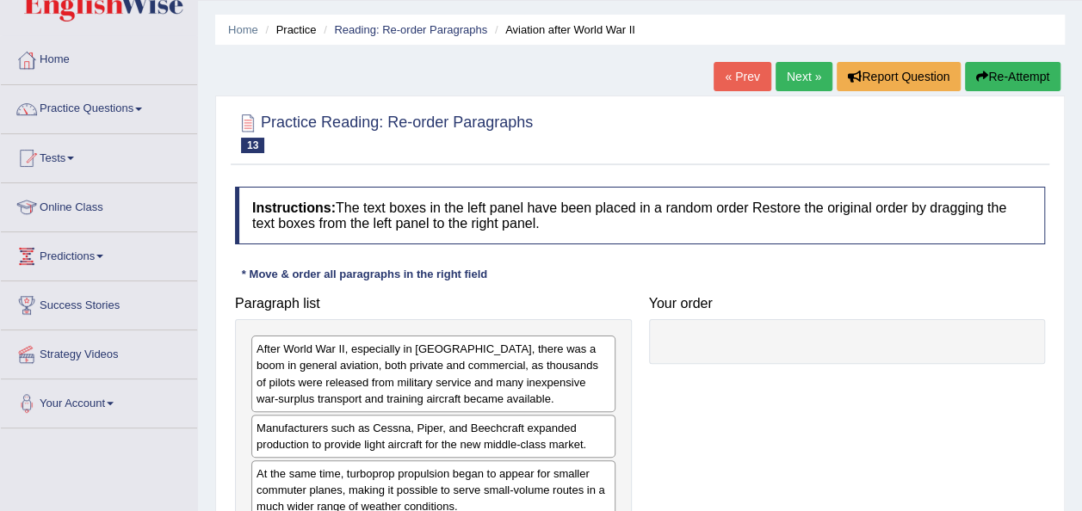
click at [804, 69] on link "Next »" at bounding box center [804, 76] width 57 height 29
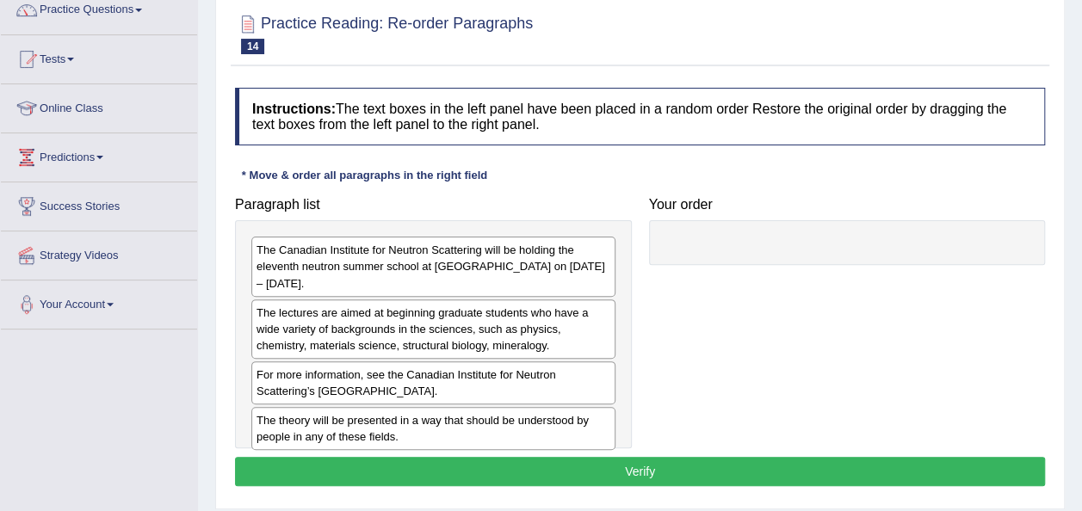
scroll to position [161, 0]
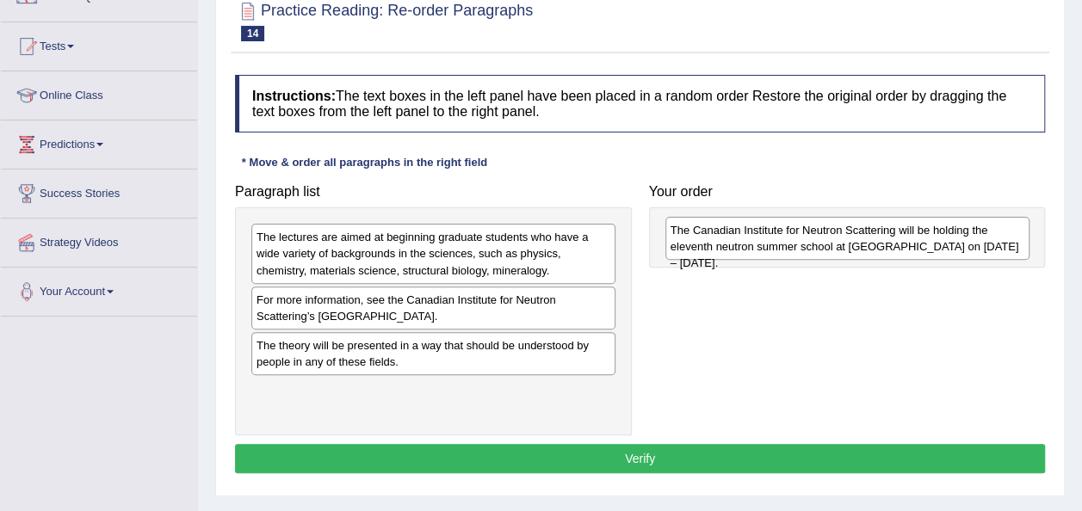
drag, startPoint x: 459, startPoint y: 241, endPoint x: 873, endPoint y: 235, distance: 414.1
click at [873, 235] on div "The Canadian Institute for Neutron Scattering will be holding the eleventh neut…" at bounding box center [847, 238] width 364 height 43
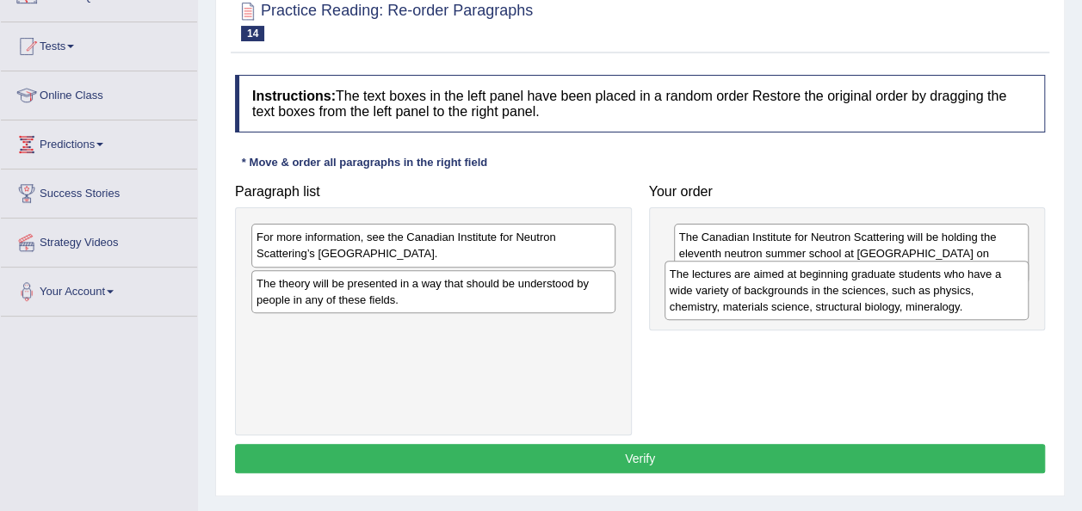
drag, startPoint x: 365, startPoint y: 260, endPoint x: 778, endPoint y: 296, distance: 414.7
click at [778, 296] on div "The lectures are aimed at beginning graduate students who have a wide variety o…" at bounding box center [846, 290] width 364 height 59
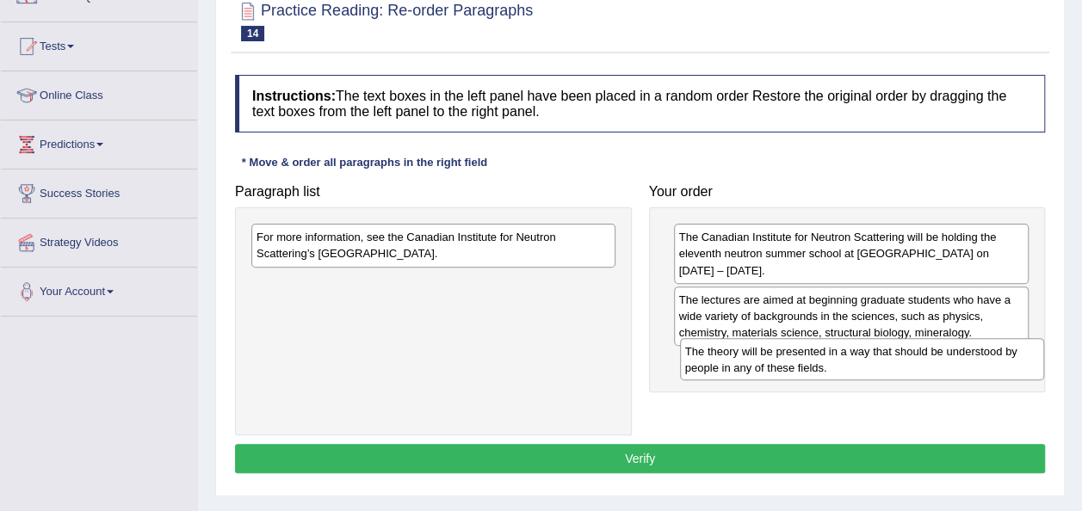
drag, startPoint x: 442, startPoint y: 300, endPoint x: 871, endPoint y: 368, distance: 434.1
click at [871, 368] on div "The theory will be presented in a way that should be understood by people in an…" at bounding box center [862, 359] width 364 height 43
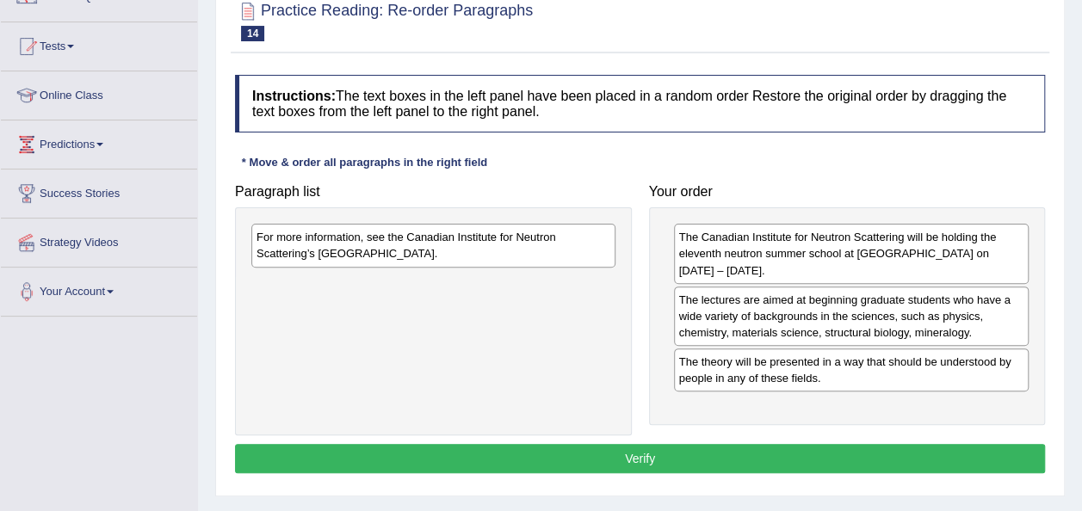
click at [554, 244] on div "For more information, see the Canadian Institute for Neutron Scattering’s [GEOG…" at bounding box center [433, 245] width 364 height 43
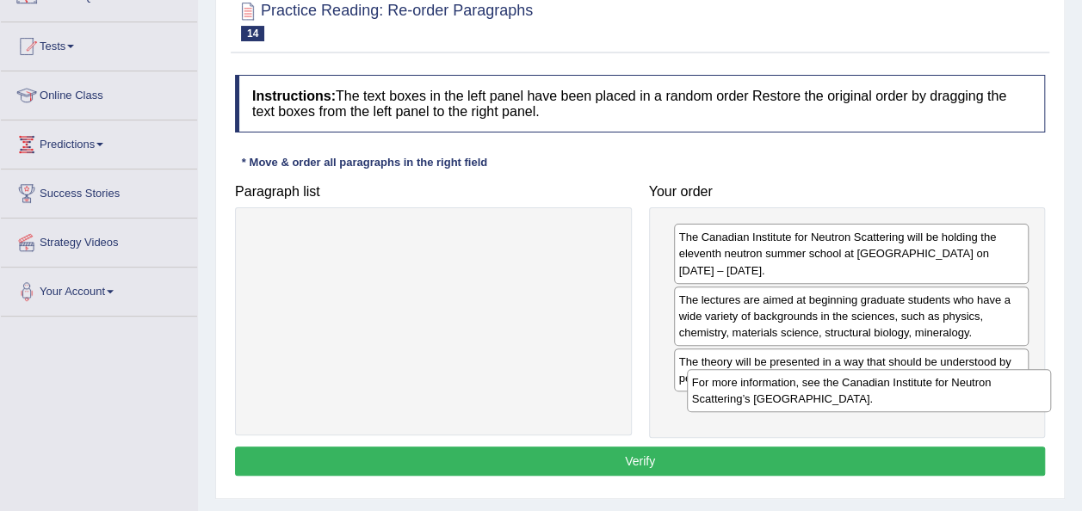
drag, startPoint x: 554, startPoint y: 244, endPoint x: 990, endPoint y: 391, distance: 459.5
click at [990, 391] on div "For more information, see the Canadian Institute for Neutron Scattering’s [GEOG…" at bounding box center [869, 390] width 364 height 43
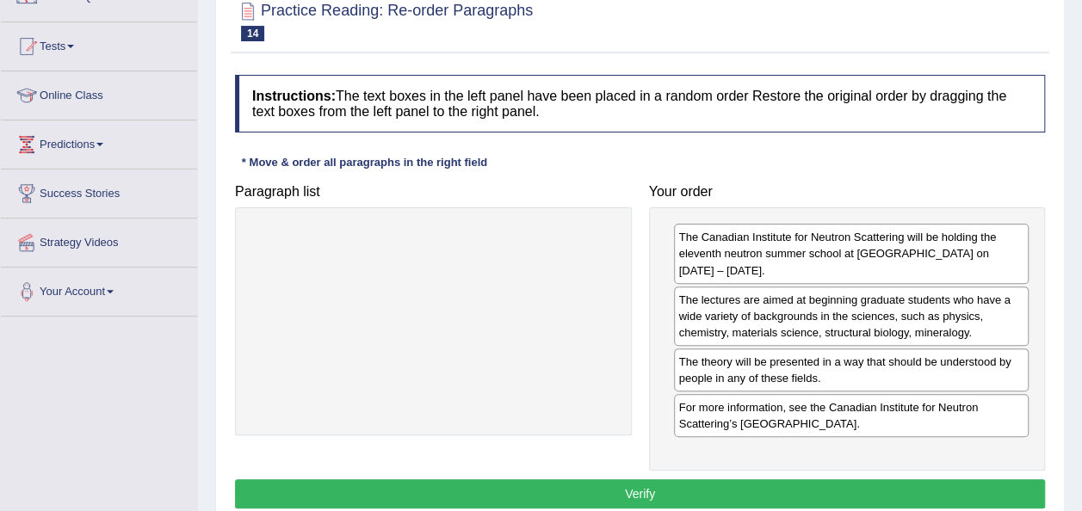
click at [758, 479] on button "Verify" at bounding box center [640, 493] width 810 height 29
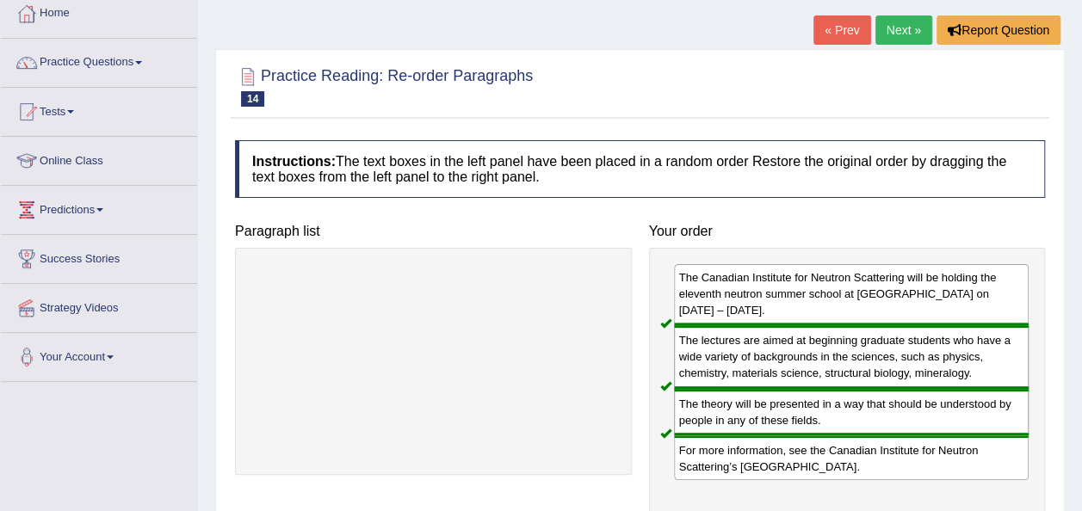
scroll to position [94, 0]
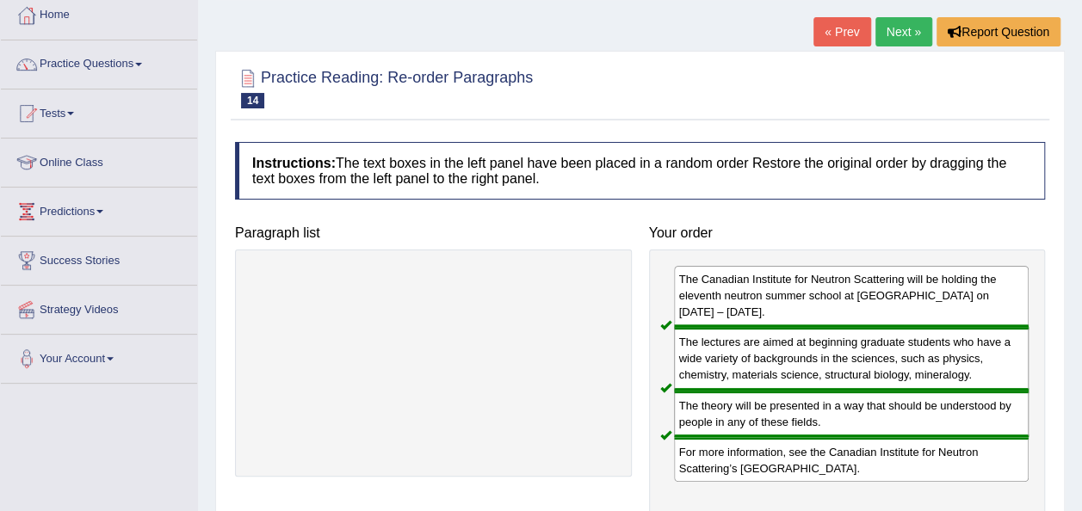
click at [899, 38] on link "Next »" at bounding box center [903, 31] width 57 height 29
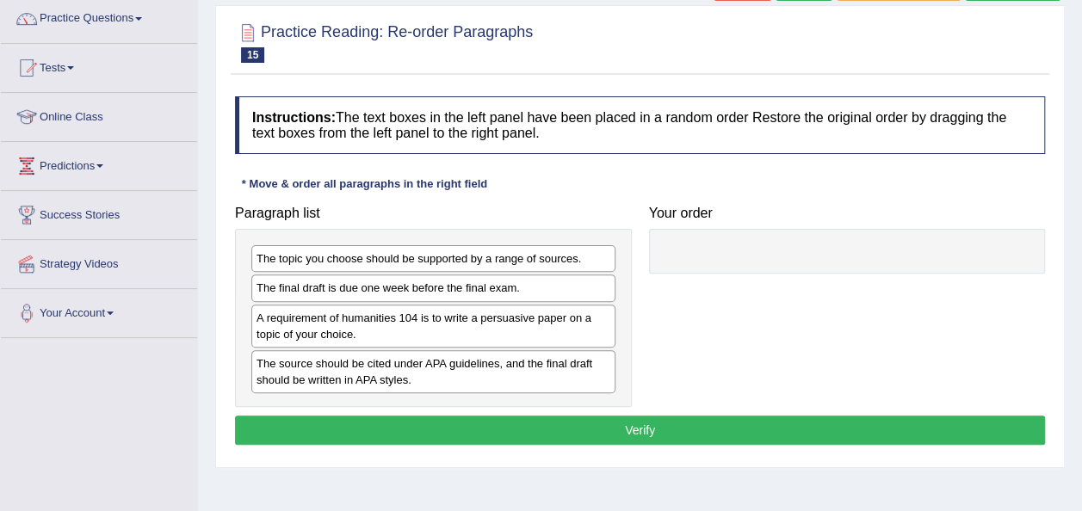
scroll to position [141, 0]
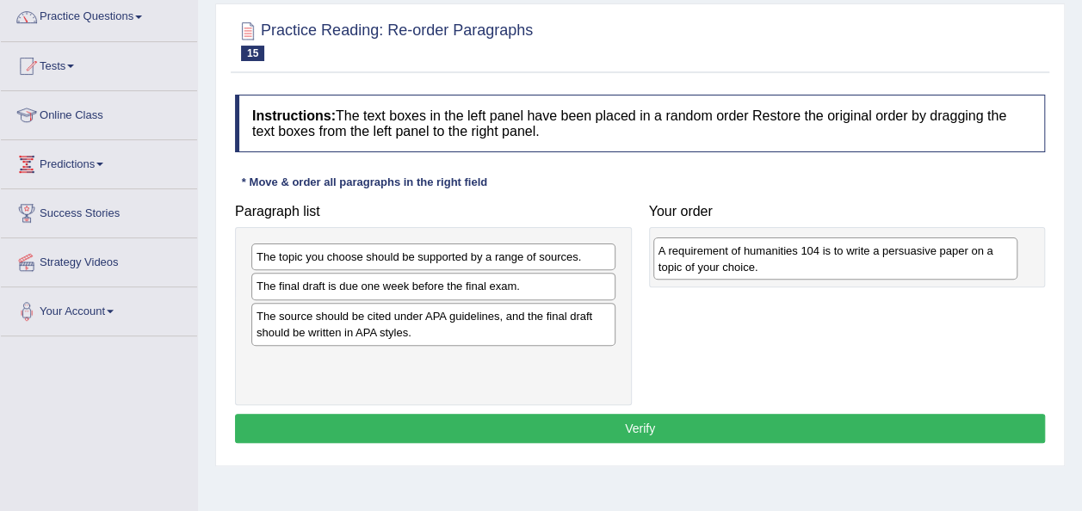
drag, startPoint x: 414, startPoint y: 337, endPoint x: 816, endPoint y: 274, distance: 407.0
click at [816, 274] on div "A requirement of humanities 104 is to write a persuasive paper on a topic of yo…" at bounding box center [835, 259] width 364 height 43
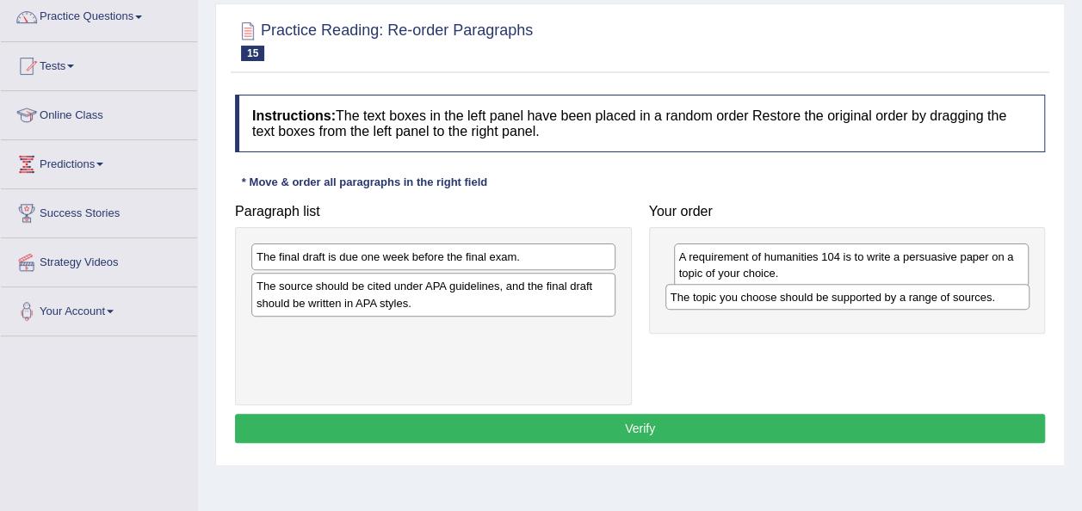
drag, startPoint x: 568, startPoint y: 260, endPoint x: 982, endPoint y: 300, distance: 416.0
click at [982, 300] on div "The topic you choose should be supported by a range of sources." at bounding box center [847, 297] width 364 height 26
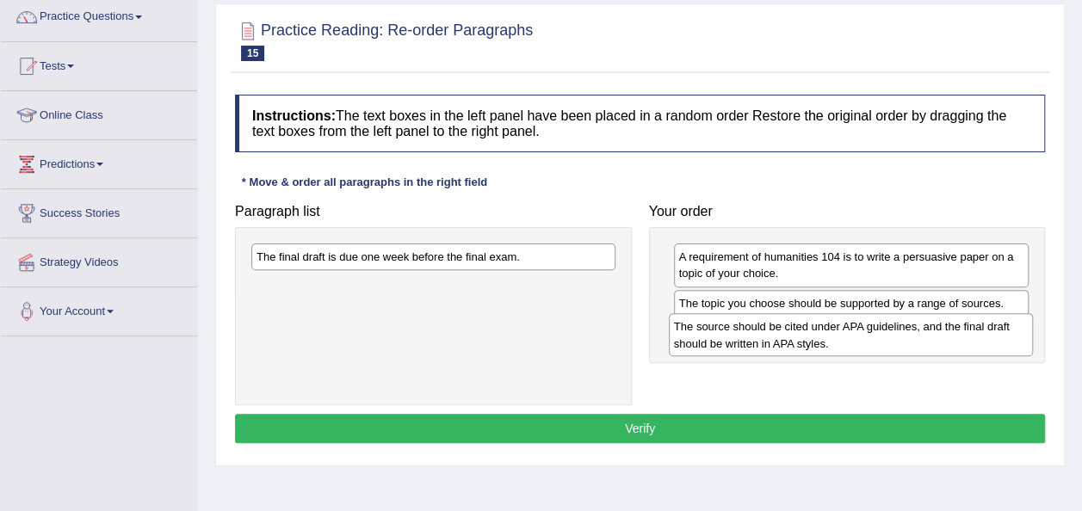
drag, startPoint x: 436, startPoint y: 305, endPoint x: 853, endPoint y: 346, distance: 419.5
click at [853, 346] on div "The source should be cited under APA guidelines, and the final draft should be …" at bounding box center [851, 334] width 364 height 43
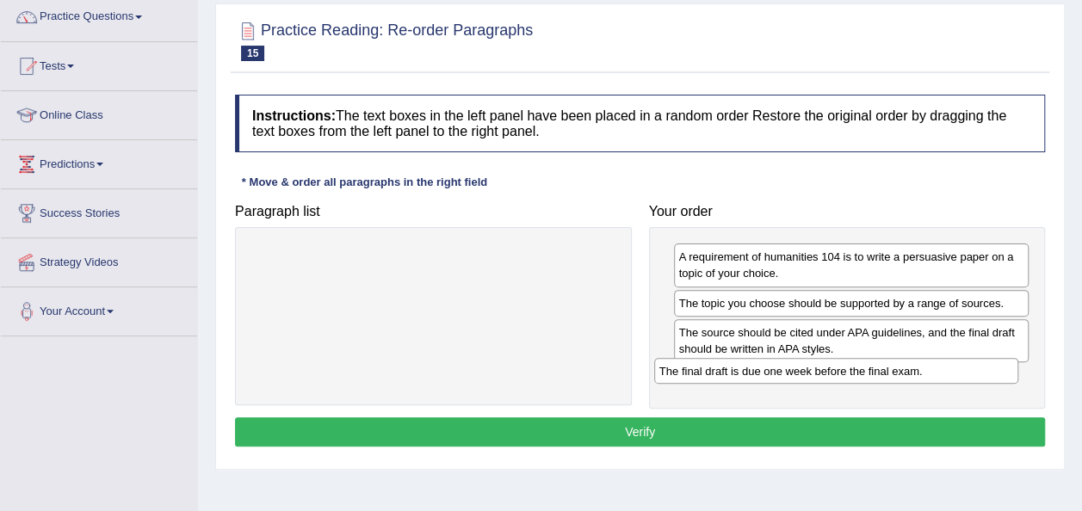
drag, startPoint x: 401, startPoint y: 254, endPoint x: 805, endPoint y: 368, distance: 419.6
click at [805, 368] on div "The final draft is due one week before the final exam." at bounding box center [836, 371] width 364 height 26
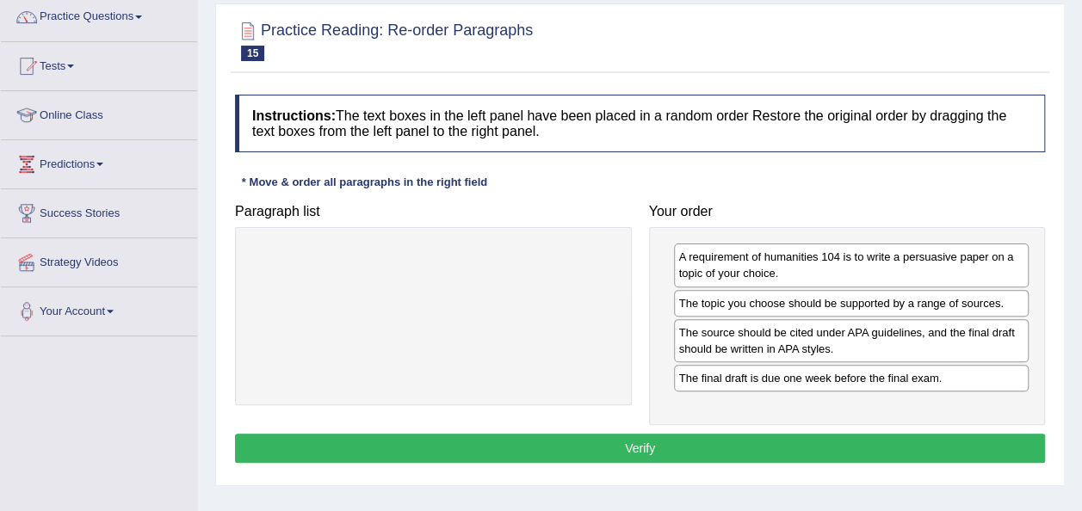
click at [642, 446] on button "Verify" at bounding box center [640, 448] width 810 height 29
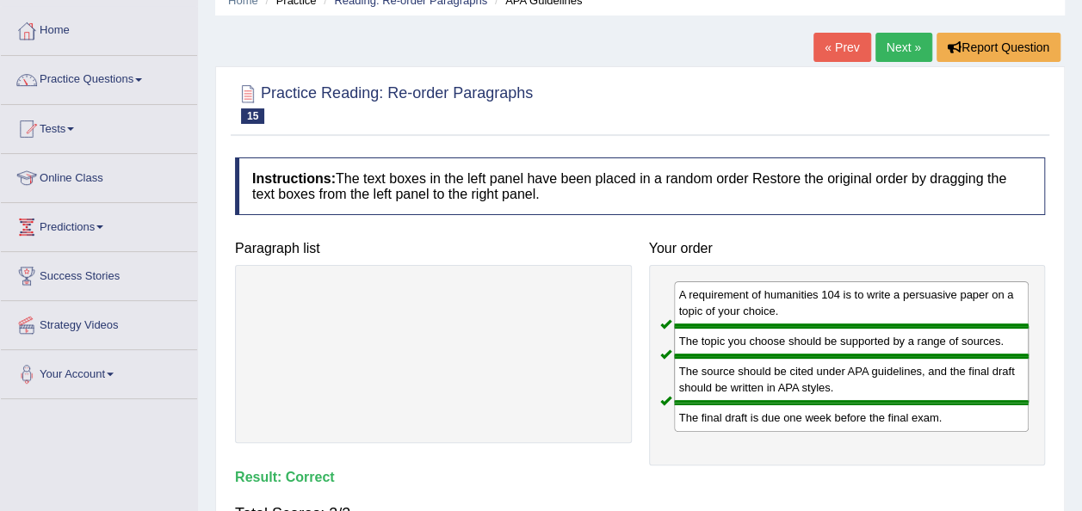
scroll to position [77, 0]
click at [920, 47] on link "Next »" at bounding box center [903, 48] width 57 height 29
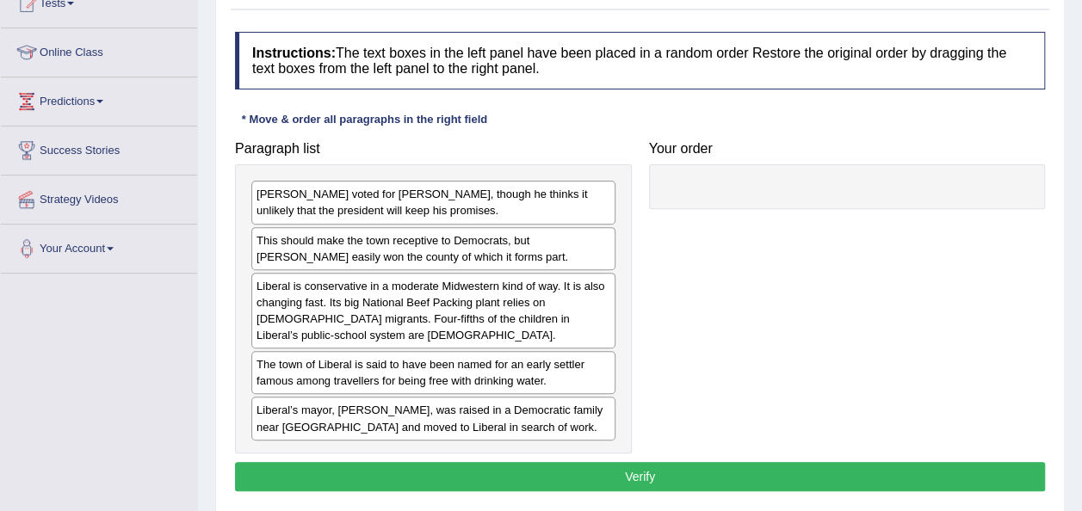
scroll to position [205, 0]
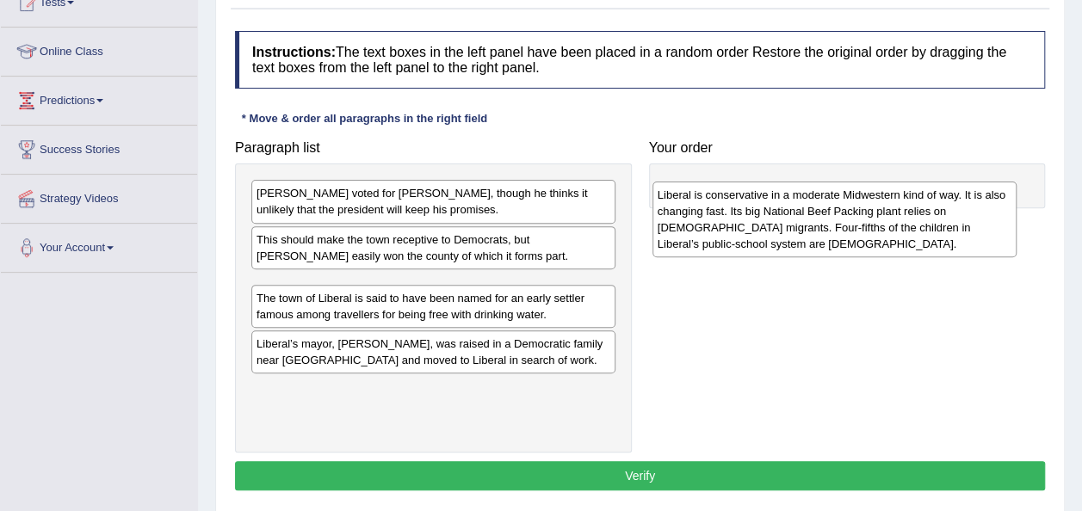
drag, startPoint x: 458, startPoint y: 312, endPoint x: 859, endPoint y: 223, distance: 410.8
click at [859, 223] on div "Liberal is conservative in a moderate Midwestern kind of way. It is also changi…" at bounding box center [834, 220] width 364 height 76
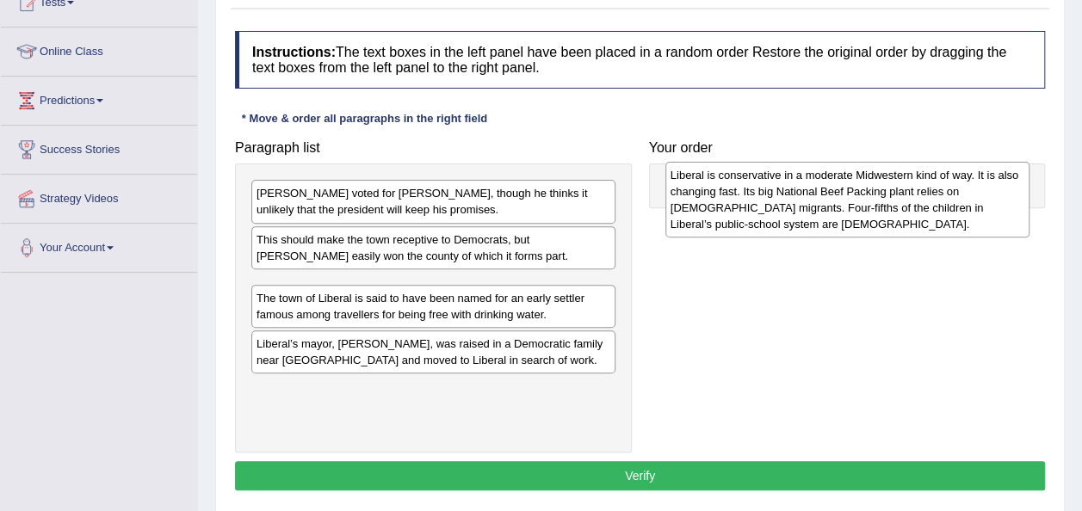
drag, startPoint x: 397, startPoint y: 321, endPoint x: 811, endPoint y: 213, distance: 428.0
click at [811, 213] on div "Liberal is conservative in a moderate Midwestern kind of way. It is also changi…" at bounding box center [847, 200] width 364 height 76
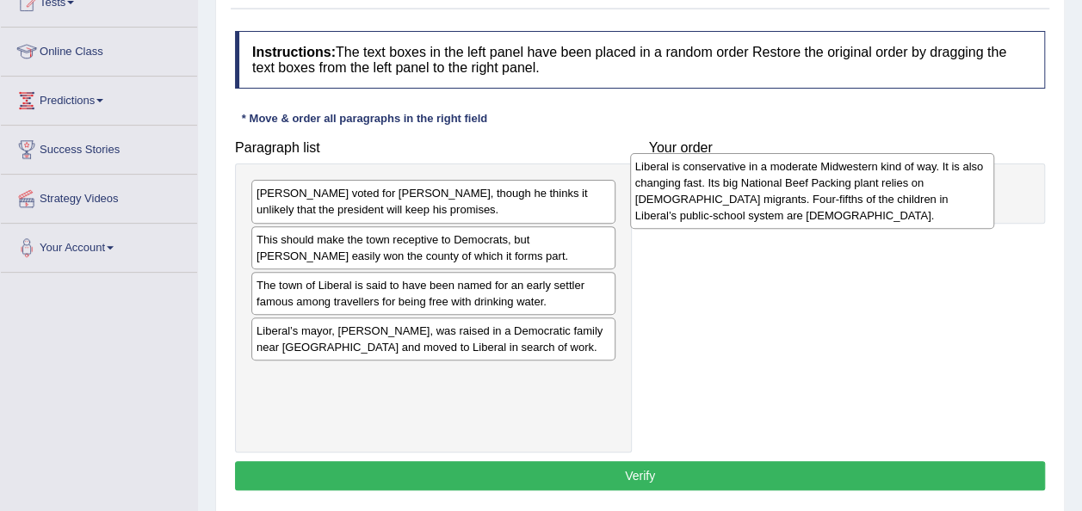
drag, startPoint x: 487, startPoint y: 305, endPoint x: 866, endPoint y: 187, distance: 396.7
click at [866, 187] on div "Liberal is conservative in a moderate Midwestern kind of way. It is also changi…" at bounding box center [812, 191] width 364 height 76
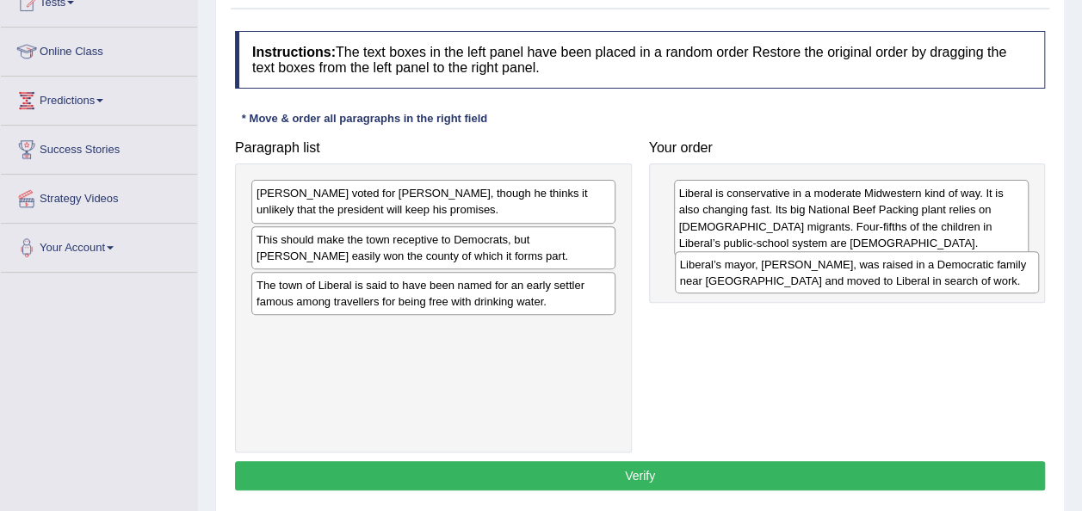
drag, startPoint x: 559, startPoint y: 351, endPoint x: 985, endPoint y: 286, distance: 430.2
click at [985, 286] on div "Liberal’s mayor, [PERSON_NAME], was raised in a Democratic family near [GEOGRAP…" at bounding box center [857, 272] width 364 height 43
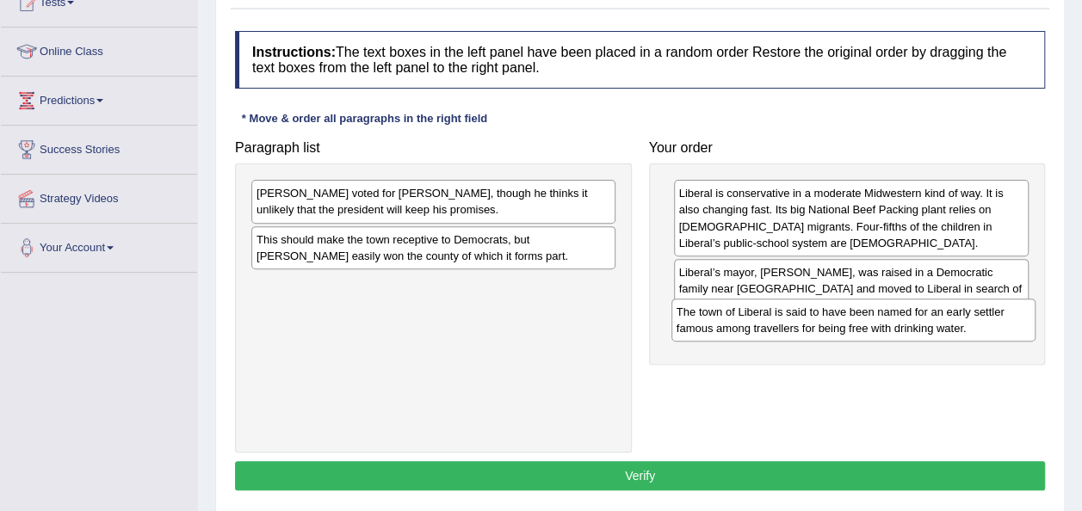
drag, startPoint x: 504, startPoint y: 295, endPoint x: 924, endPoint y: 324, distance: 421.0
click at [924, 324] on div "The town of Liberal is said to have been named for an early settler famous amon…" at bounding box center [853, 320] width 364 height 43
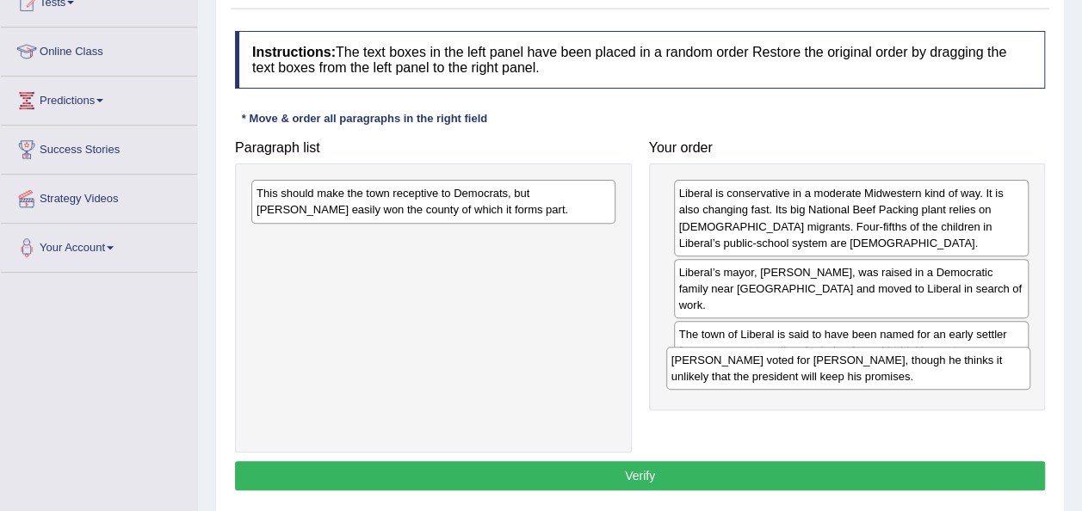
drag, startPoint x: 473, startPoint y: 210, endPoint x: 888, endPoint y: 377, distance: 447.2
click at [888, 377] on div "[PERSON_NAME] voted for [PERSON_NAME], though he thinks it unlikely that the pr…" at bounding box center [848, 368] width 364 height 43
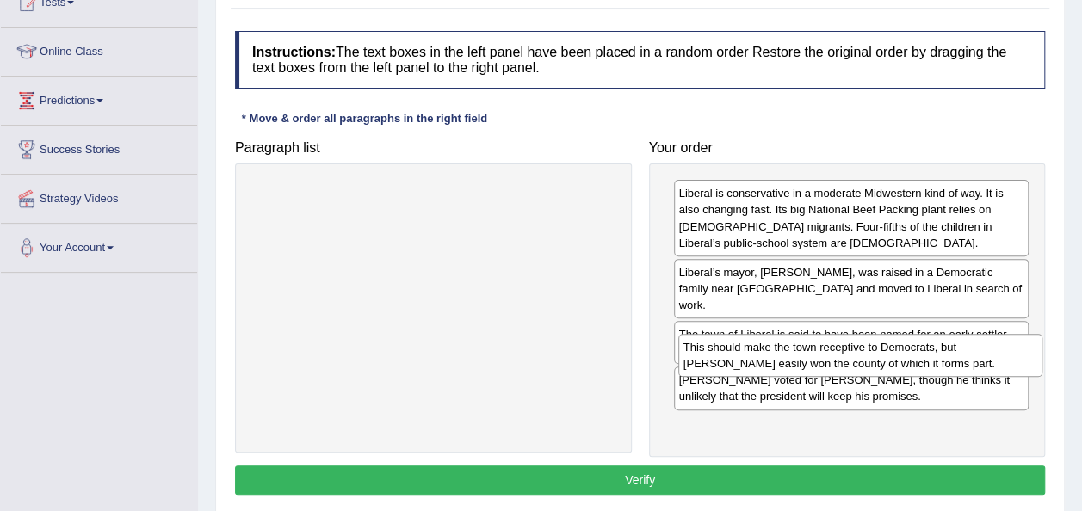
drag, startPoint x: 582, startPoint y: 217, endPoint x: 1009, endPoint y: 371, distance: 453.9
click at [1009, 371] on div "This should make the town receptive to Democrats, but [PERSON_NAME] easily won …" at bounding box center [860, 355] width 364 height 43
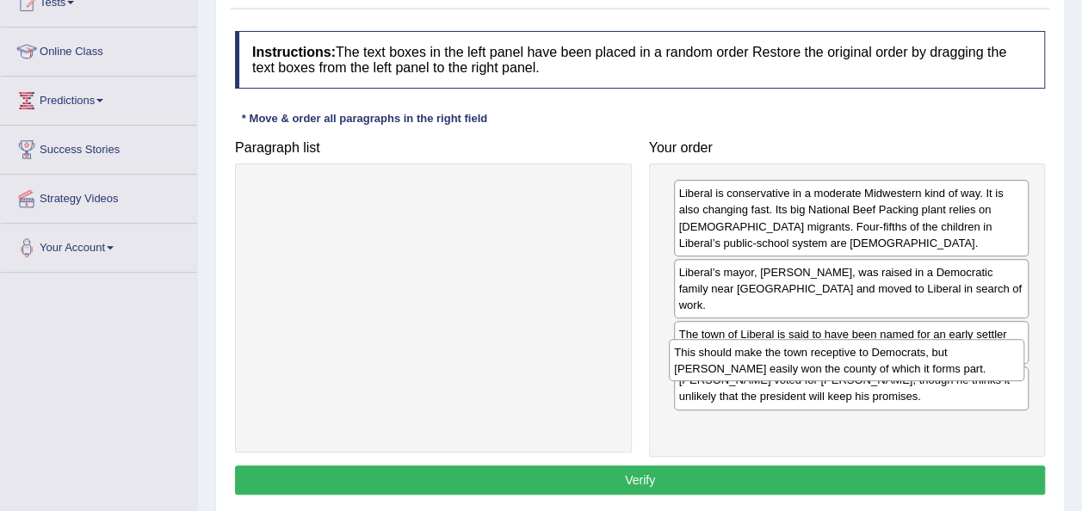
drag, startPoint x: 820, startPoint y: 434, endPoint x: 816, endPoint y: 379, distance: 55.3
click at [816, 379] on div "This should make the town receptive to Democrats, but [PERSON_NAME] easily won …" at bounding box center [846, 360] width 355 height 43
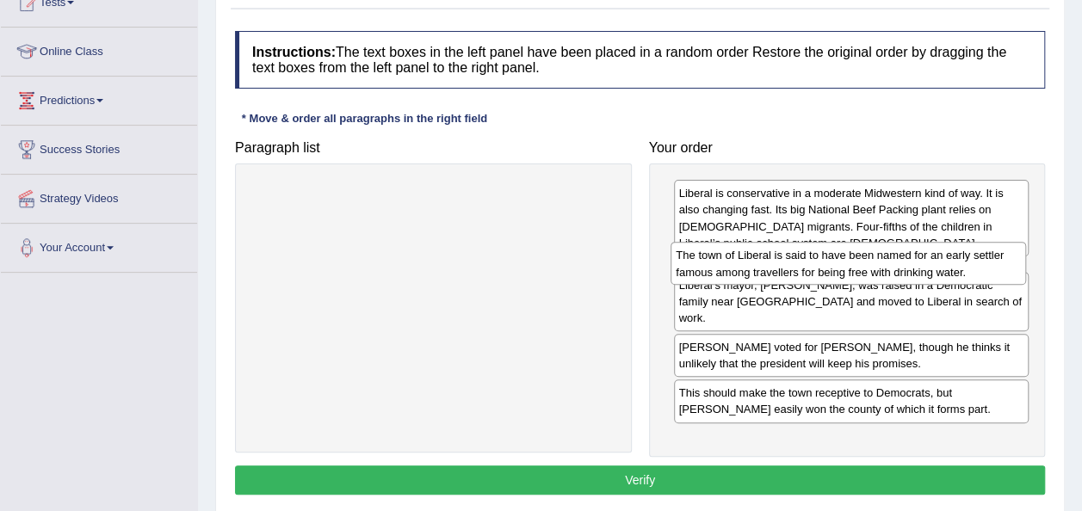
drag, startPoint x: 766, startPoint y: 332, endPoint x: 763, endPoint y: 271, distance: 61.2
click at [763, 271] on div "The town of Liberal is said to have been named for an early settler famous amon…" at bounding box center [848, 263] width 355 height 43
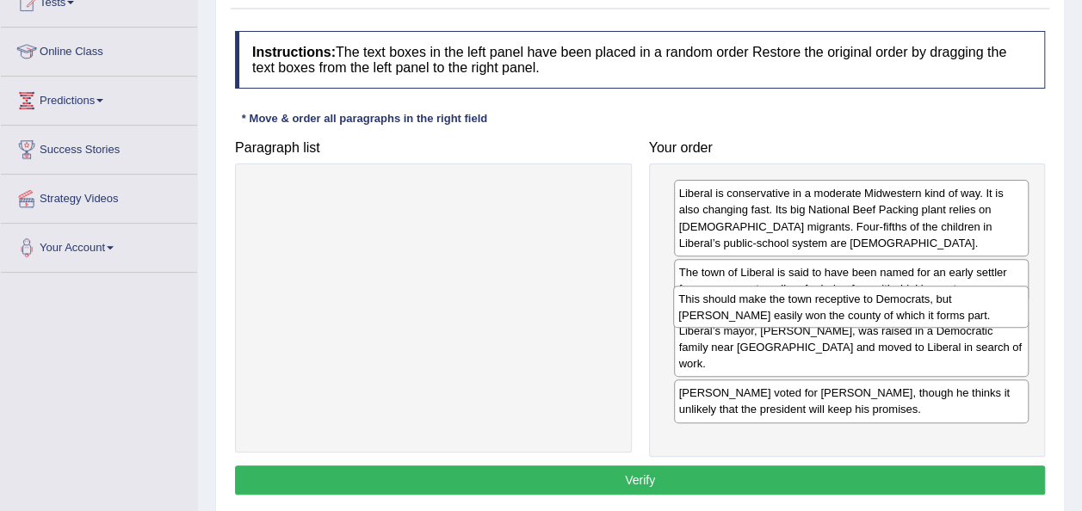
drag, startPoint x: 808, startPoint y: 425, endPoint x: 808, endPoint y: 317, distance: 108.5
click at [808, 317] on div "This should make the town receptive to Democrats, but [PERSON_NAME] easily won …" at bounding box center [850, 307] width 355 height 43
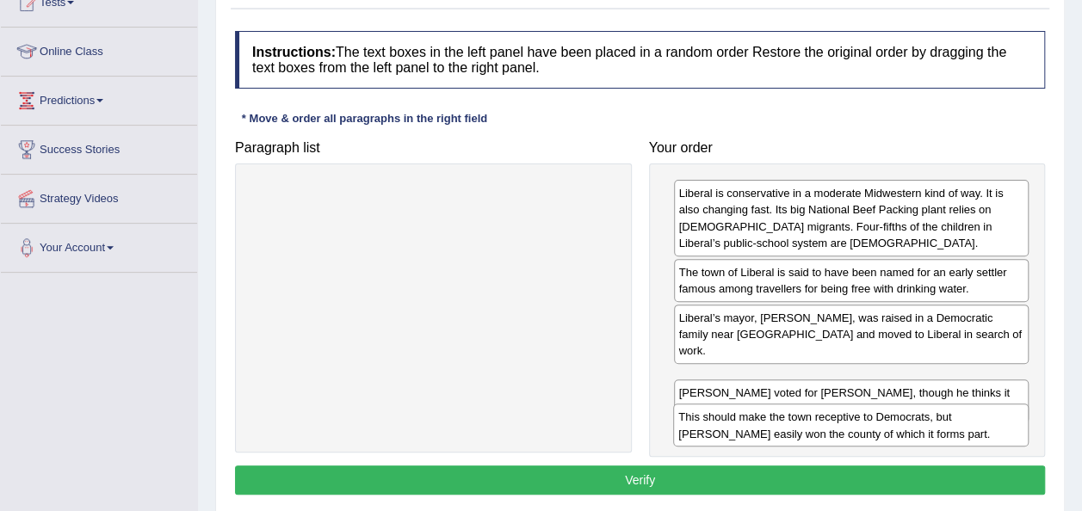
drag, startPoint x: 757, startPoint y: 325, endPoint x: 757, endPoint y: 426, distance: 100.7
click at [757, 426] on div "This should make the town receptive to Democrats, but [PERSON_NAME] easily won …" at bounding box center [850, 425] width 355 height 43
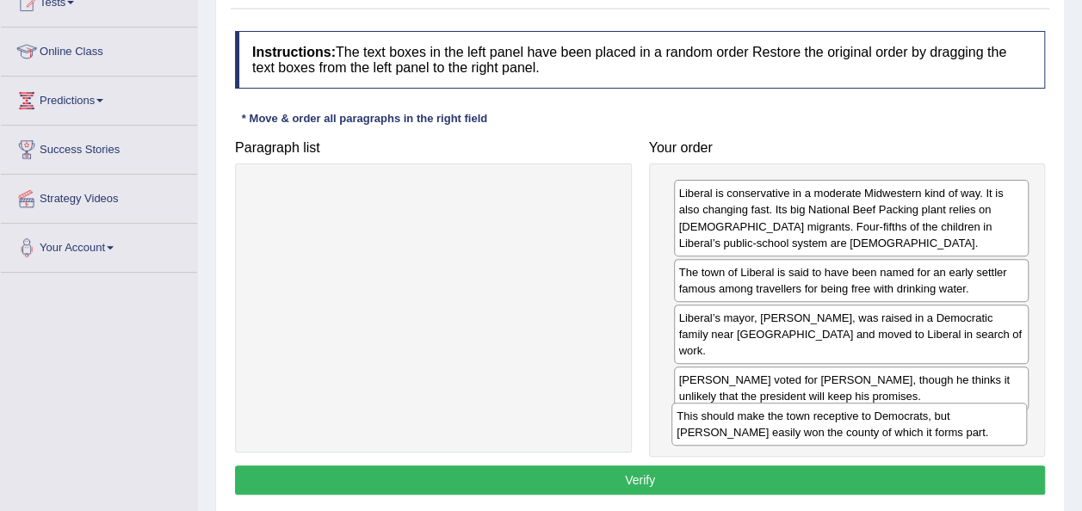
drag, startPoint x: 716, startPoint y: 374, endPoint x: 714, endPoint y: 429, distance: 54.3
click at [714, 429] on div "This should make the town receptive to Democrats, but [PERSON_NAME] easily won …" at bounding box center [848, 424] width 355 height 43
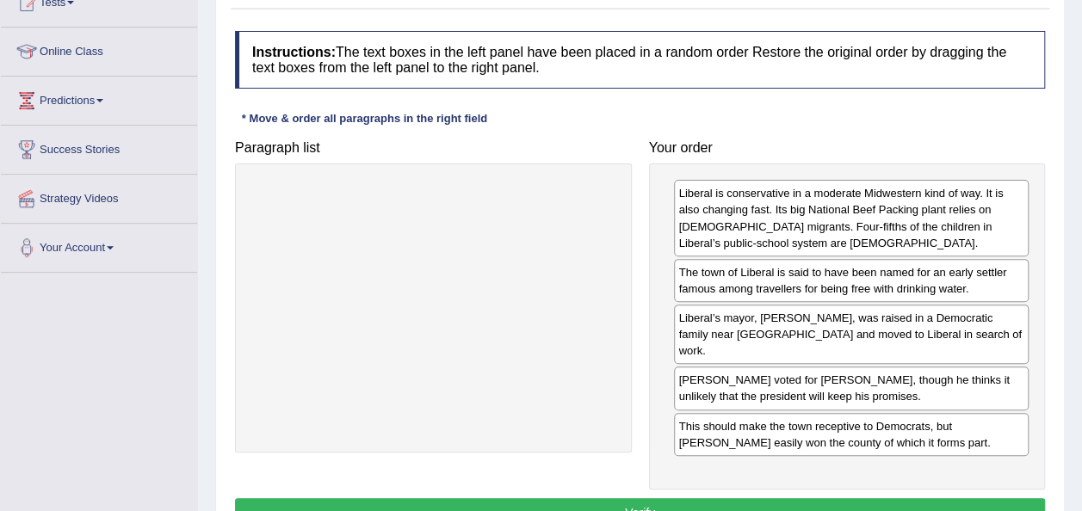
click at [625, 498] on button "Verify" at bounding box center [640, 512] width 810 height 29
